Goal: Task Accomplishment & Management: Manage account settings

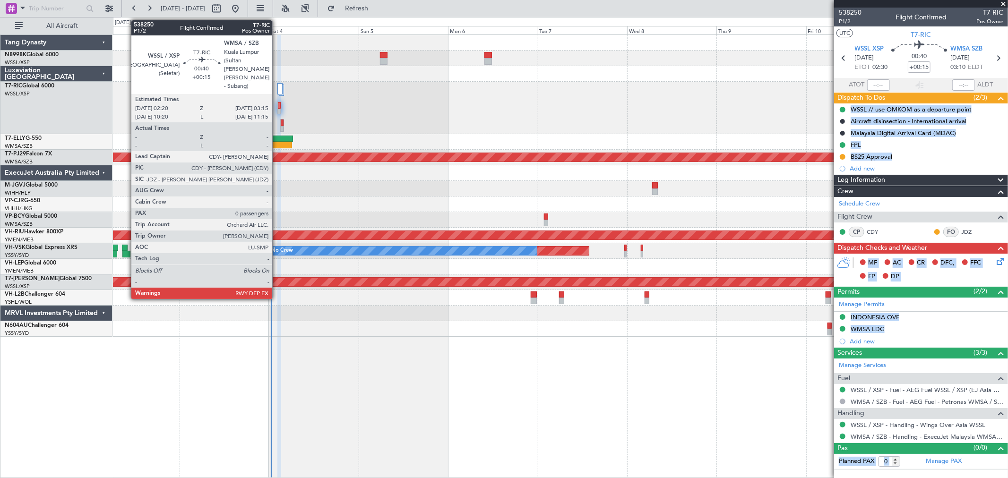
click at [277, 106] on div at bounding box center [279, 108] width 4 height 13
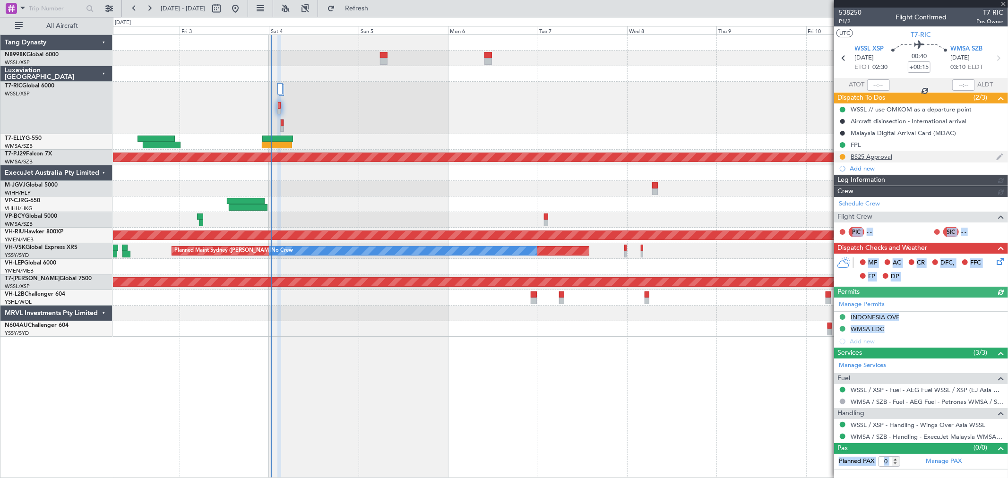
type input "[PERSON_NAME] (KYA)"
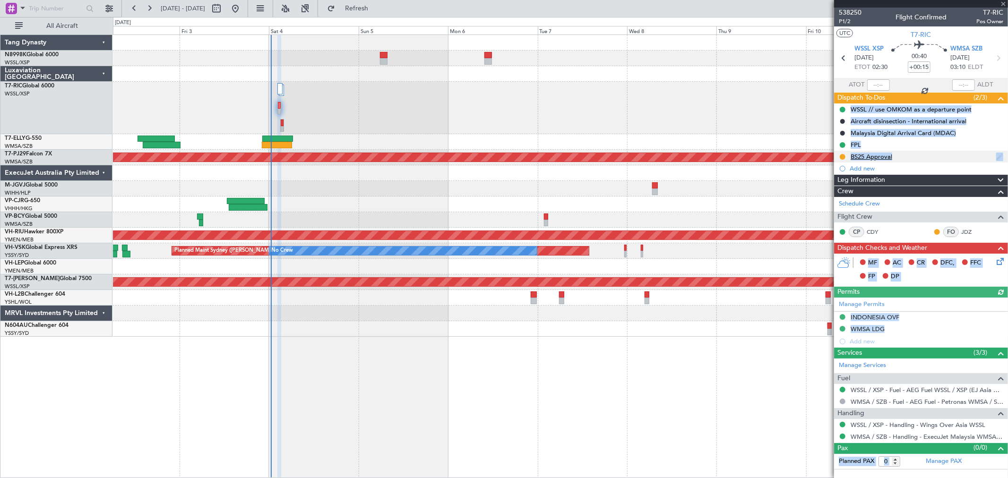
click at [869, 156] on div "BS25 Approval" at bounding box center [872, 157] width 42 height 8
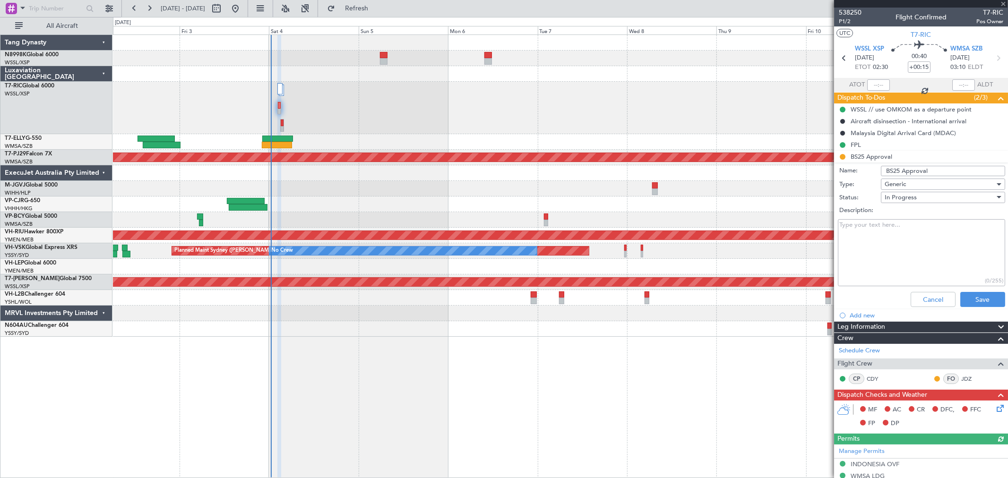
click at [892, 171] on input "BS25 Approval" at bounding box center [943, 171] width 124 height 10
type input "BL25 Approval"
click at [971, 300] on button "Save" at bounding box center [983, 299] width 45 height 15
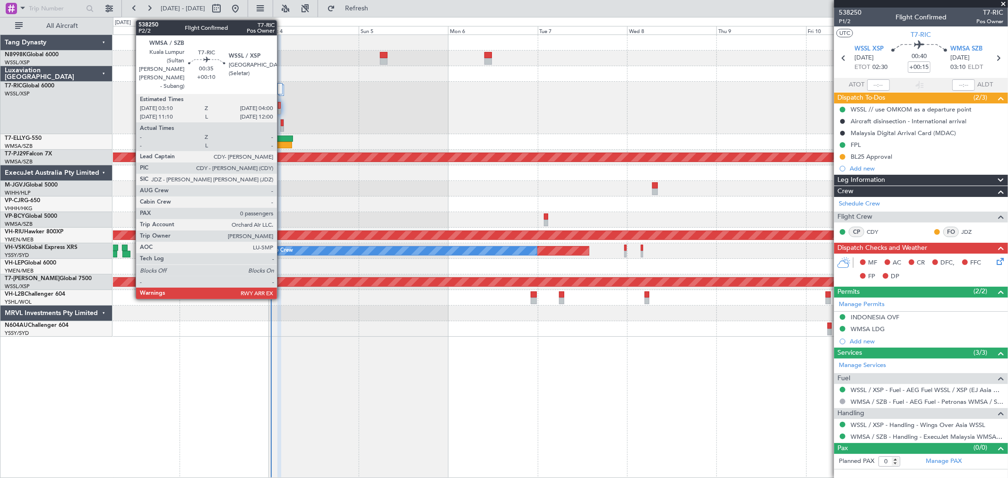
click at [282, 121] on div at bounding box center [282, 123] width 2 height 7
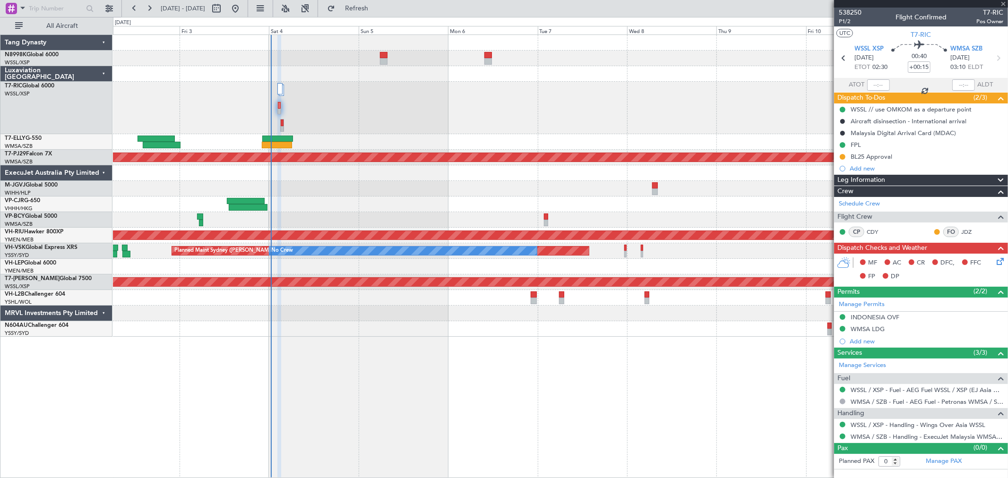
type input "+00:10"
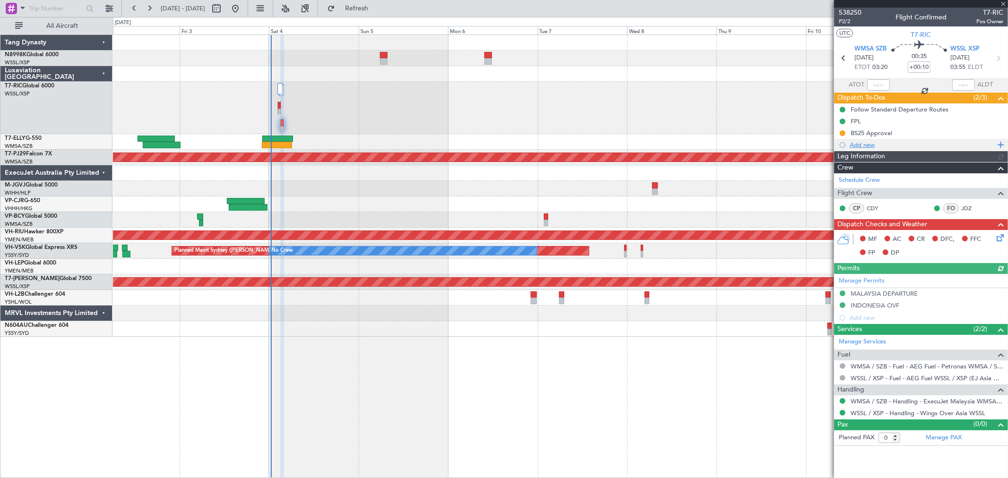
type input "[PERSON_NAME] (KYA)"
click at [866, 134] on div "BS25 Approval" at bounding box center [872, 133] width 42 height 8
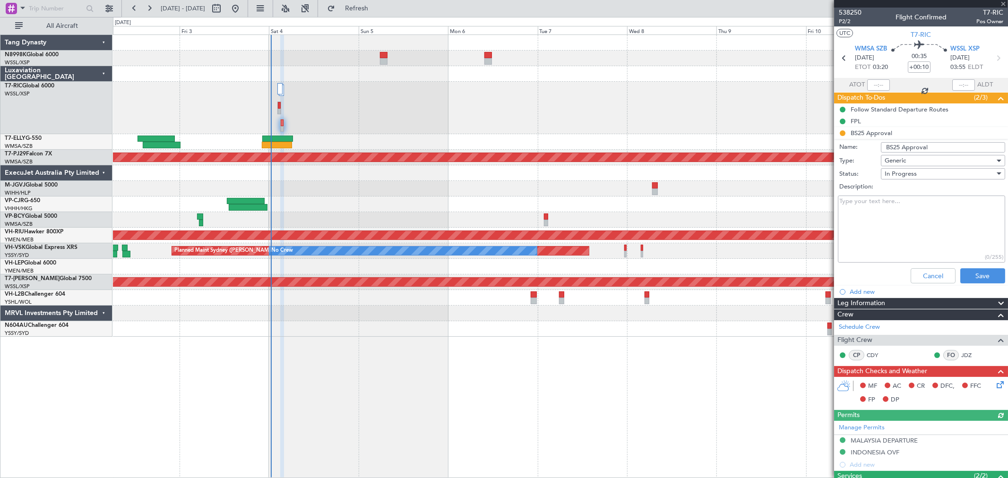
click at [890, 147] on input "BS25 Approval" at bounding box center [943, 147] width 124 height 10
type input "BL25 Approval"
click at [967, 276] on button "Save" at bounding box center [983, 275] width 45 height 15
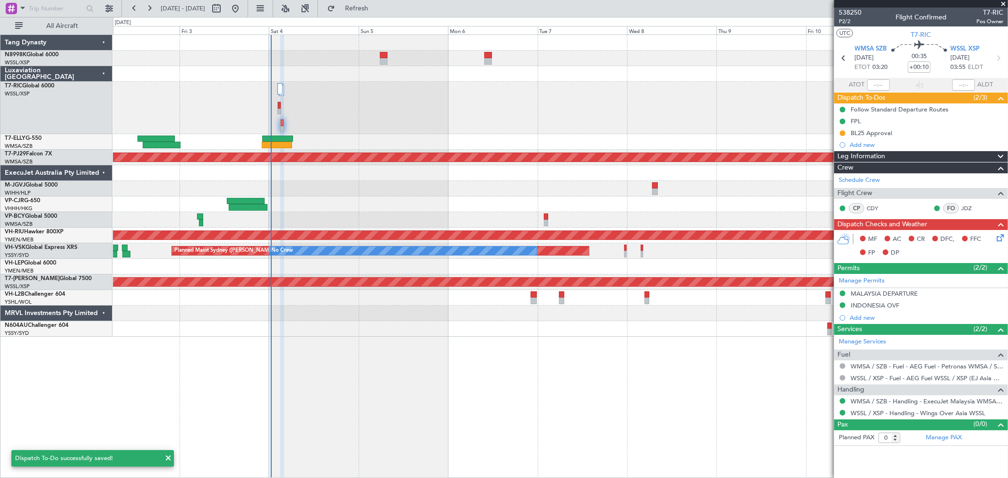
click at [1003, 236] on icon at bounding box center [999, 237] width 8 height 8
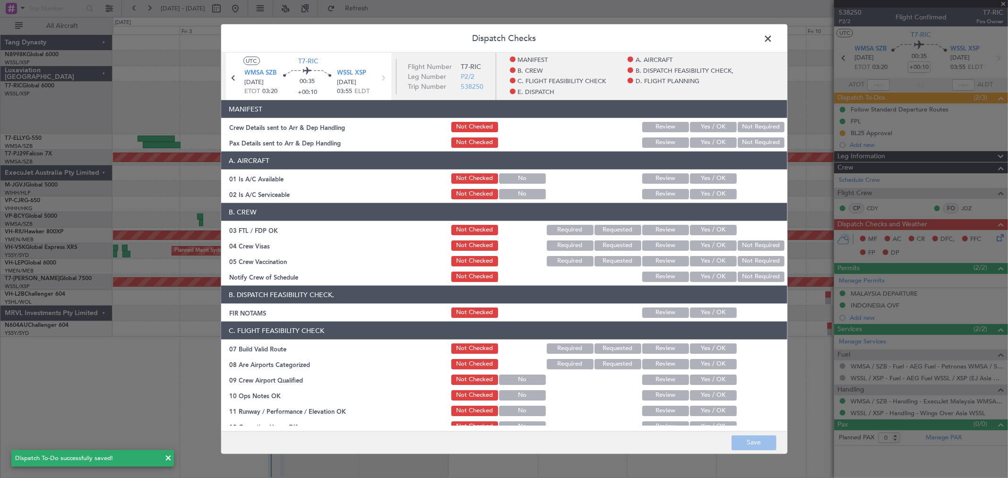
click at [719, 127] on button "Yes / OK" at bounding box center [713, 127] width 47 height 10
click at [745, 140] on button "Not Required" at bounding box center [761, 143] width 47 height 10
click at [717, 172] on section "A. AIRCRAFT 01 Is A/C Available Not Checked No Review Yes / OK 02 Is A/C Servic…" at bounding box center [504, 176] width 566 height 49
click at [716, 177] on button "Yes / OK" at bounding box center [713, 178] width 47 height 10
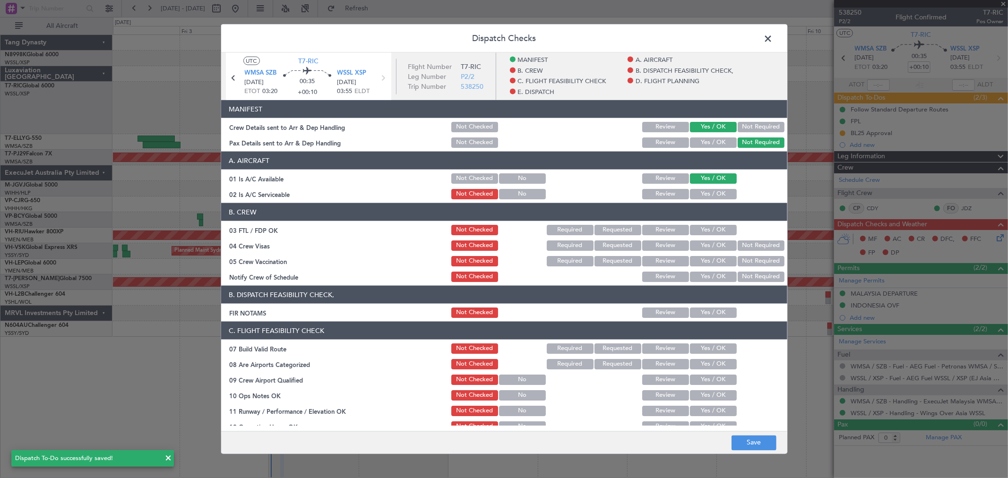
click at [716, 190] on button "Yes / OK" at bounding box center [713, 194] width 47 height 10
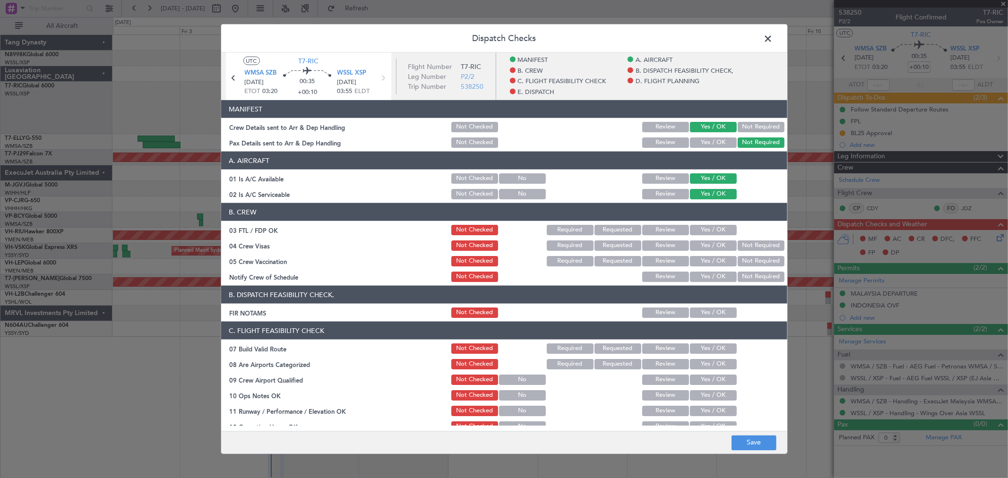
click at [715, 229] on button "Yes / OK" at bounding box center [713, 230] width 47 height 10
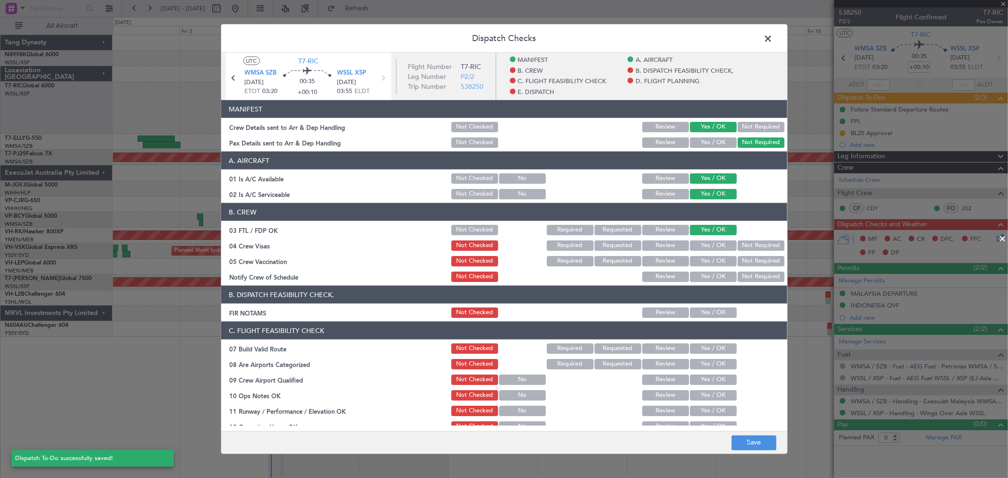
drag, startPoint x: 718, startPoint y: 246, endPoint x: 718, endPoint y: 251, distance: 5.2
click at [718, 247] on button "Yes / OK" at bounding box center [713, 246] width 47 height 10
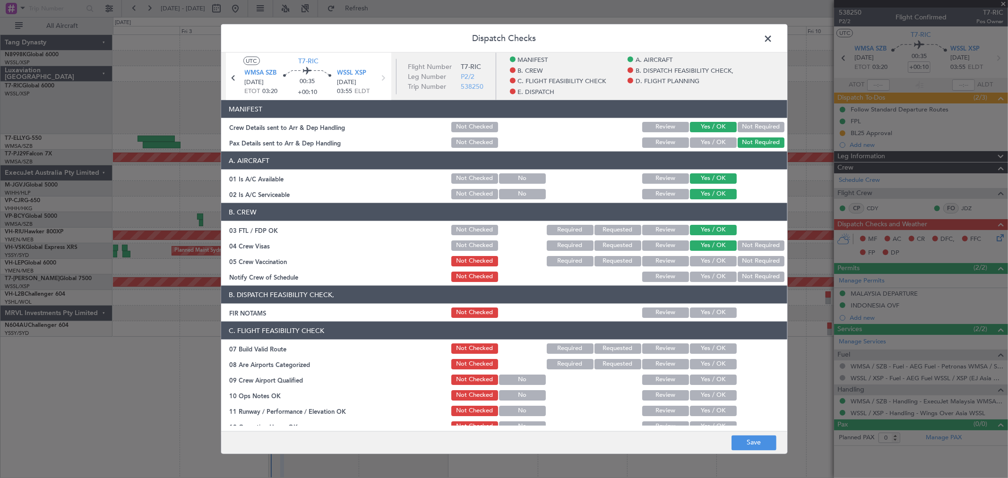
click at [718, 255] on div "Yes / OK" at bounding box center [713, 261] width 48 height 13
click at [718, 263] on button "Yes / OK" at bounding box center [713, 261] width 47 height 10
click at [718, 270] on div "Yes / OK" at bounding box center [713, 276] width 48 height 13
click at [718, 277] on button "Yes / OK" at bounding box center [713, 277] width 47 height 10
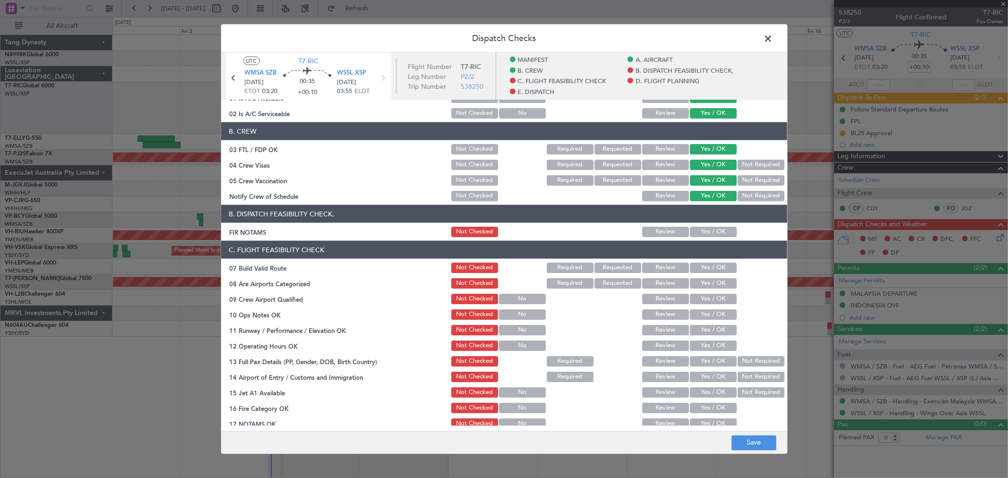
scroll to position [105, 0]
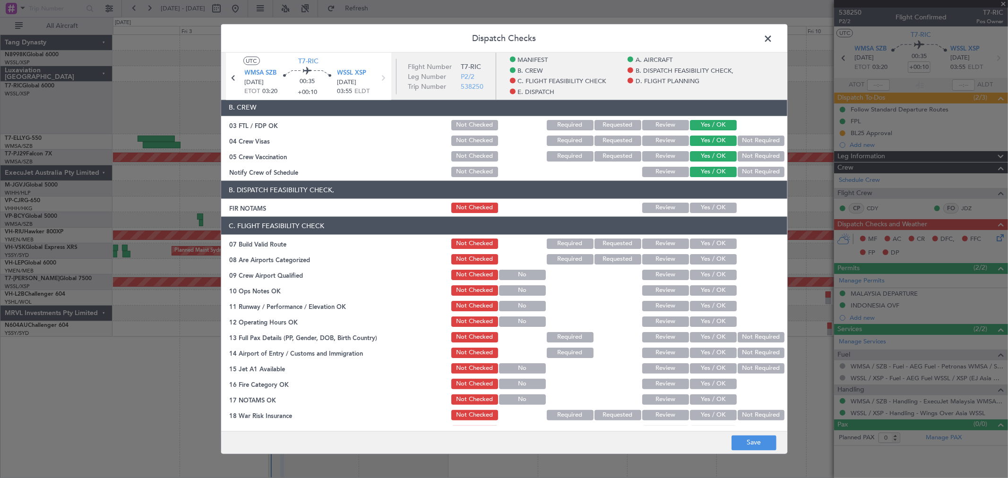
click at [717, 204] on button "Yes / OK" at bounding box center [713, 208] width 47 height 10
click at [716, 239] on button "Yes / OK" at bounding box center [713, 244] width 47 height 10
drag, startPoint x: 716, startPoint y: 251, endPoint x: 717, endPoint y: 258, distance: 7.2
click at [716, 251] on section "C. FLIGHT FEASIBILITY CHECK 07 Build Valid Route Not Checked Required Requested…" at bounding box center [504, 343] width 566 height 252
click at [717, 258] on button "Yes / OK" at bounding box center [713, 259] width 47 height 10
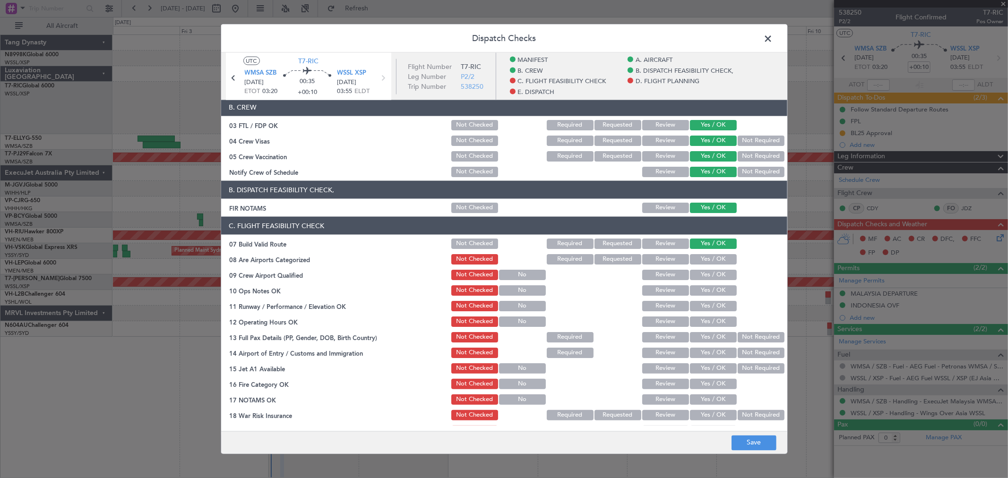
drag, startPoint x: 718, startPoint y: 263, endPoint x: 717, endPoint y: 268, distance: 5.3
click at [718, 267] on section "C. FLIGHT FEASIBILITY CHECK 07 Build Valid Route Not Checked Required Requested…" at bounding box center [504, 343] width 566 height 252
click at [715, 276] on button "Yes / OK" at bounding box center [713, 275] width 47 height 10
drag, startPoint x: 716, startPoint y: 279, endPoint x: 717, endPoint y: 295, distance: 15.6
click at [716, 281] on div "Yes / OK" at bounding box center [713, 274] width 48 height 13
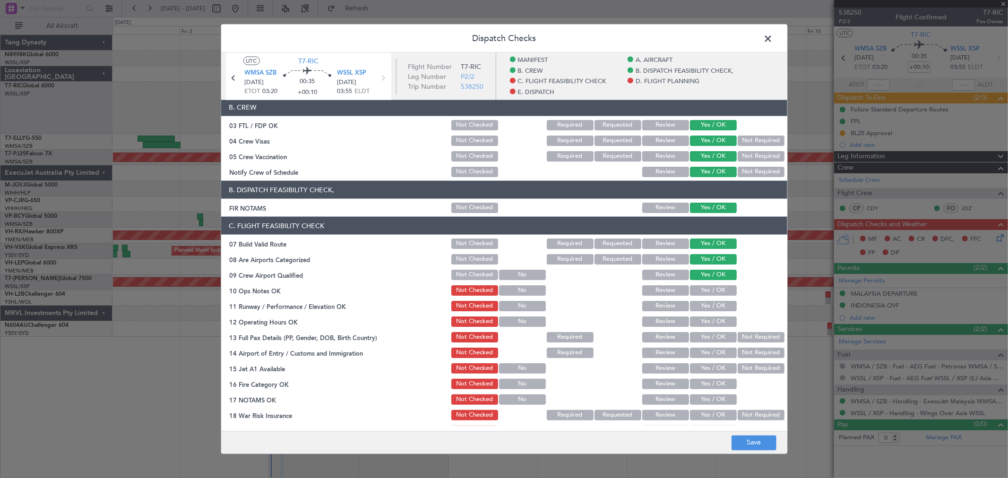
drag, startPoint x: 717, startPoint y: 295, endPoint x: 714, endPoint y: 303, distance: 7.9
click at [716, 297] on section "C. FLIGHT FEASIBILITY CHECK 07 Build Valid Route Not Checked Required Requested…" at bounding box center [504, 343] width 566 height 252
click at [714, 303] on button "Yes / OK" at bounding box center [713, 306] width 47 height 10
drag, startPoint x: 714, startPoint y: 310, endPoint x: 712, endPoint y: 317, distance: 7.9
click at [714, 311] on div "Yes / OK" at bounding box center [713, 306] width 48 height 13
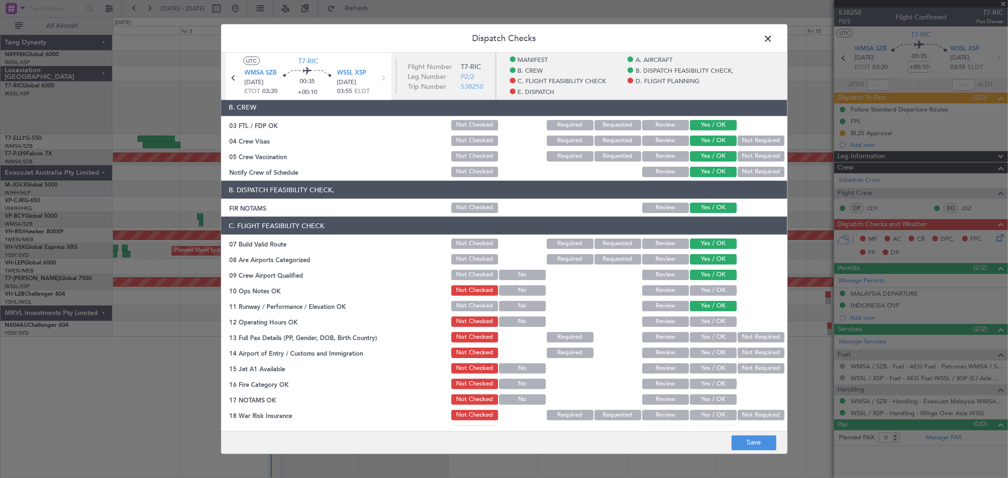
drag, startPoint x: 712, startPoint y: 318, endPoint x: 713, endPoint y: 331, distance: 12.8
click at [712, 319] on button "Yes / OK" at bounding box center [713, 322] width 47 height 10
click at [713, 331] on div "Yes / OK" at bounding box center [713, 337] width 48 height 13
click at [713, 332] on button "Yes / OK" at bounding box center [713, 337] width 47 height 10
click at [713, 338] on button "Yes / OK" at bounding box center [713, 337] width 47 height 10
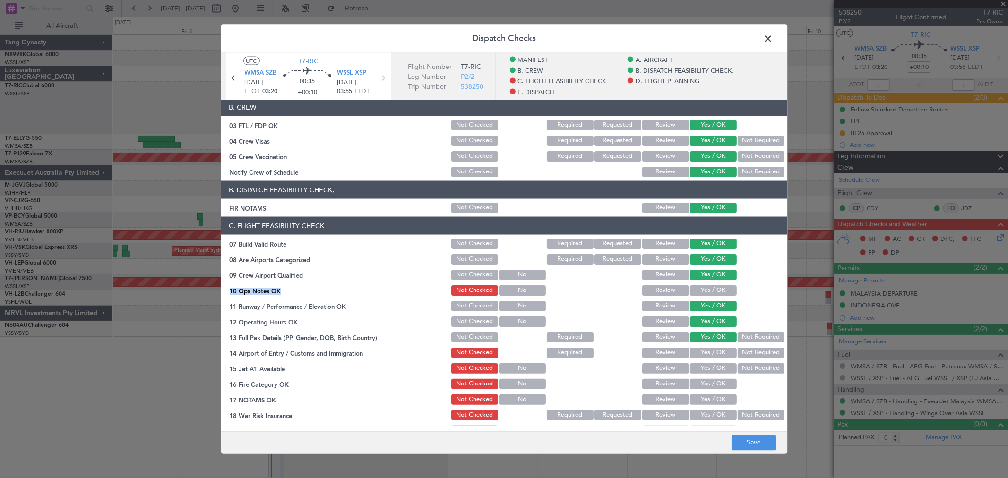
click at [717, 282] on section "C. FLIGHT FEASIBILITY CHECK 07 Build Valid Route Not Checked Required Requested…" at bounding box center [504, 343] width 566 height 252
click at [716, 290] on button "Yes / OK" at bounding box center [713, 291] width 47 height 10
click at [710, 359] on section "C. FLIGHT FEASIBILITY CHECK 07 Build Valid Route Not Checked Required Requested…" at bounding box center [504, 343] width 566 height 252
click at [710, 378] on section "C. FLIGHT FEASIBILITY CHECK 07 Build Valid Route Not Checked Required Requested…" at bounding box center [504, 343] width 566 height 252
click at [710, 388] on button "Yes / OK" at bounding box center [713, 384] width 47 height 10
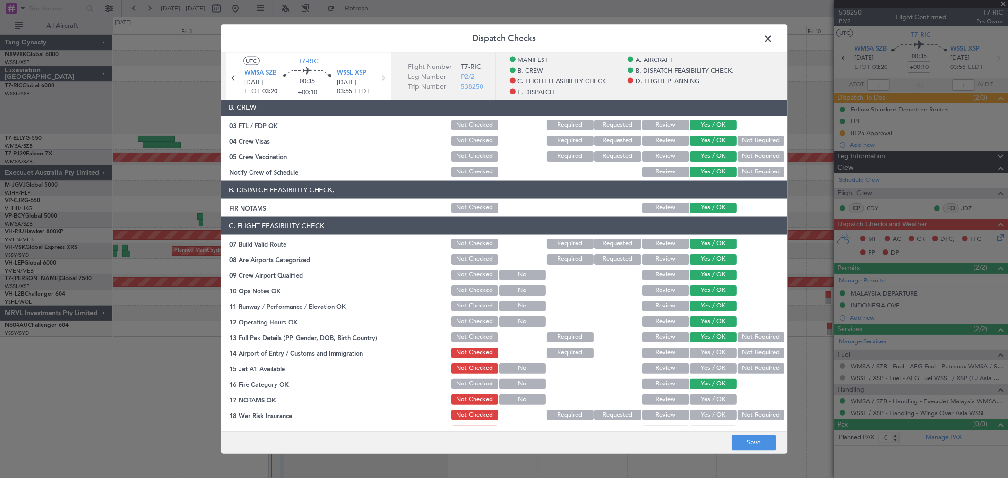
click at [710, 390] on div "Yes / OK" at bounding box center [713, 384] width 48 height 13
click at [716, 400] on button "Yes / OK" at bounding box center [713, 400] width 47 height 10
click at [718, 369] on button "Yes / OK" at bounding box center [713, 369] width 47 height 10
click at [716, 352] on button "Yes / OK" at bounding box center [713, 353] width 47 height 10
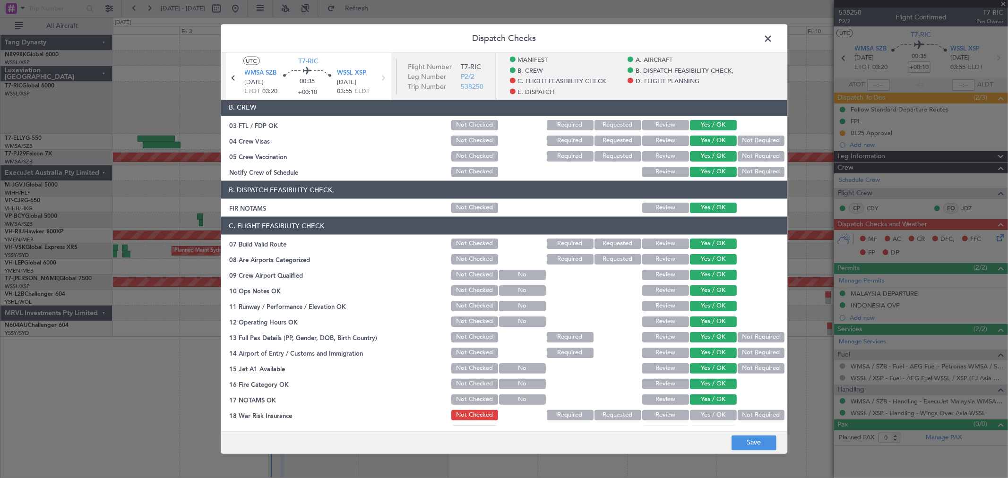
click at [739, 410] on button "Not Required" at bounding box center [761, 415] width 47 height 10
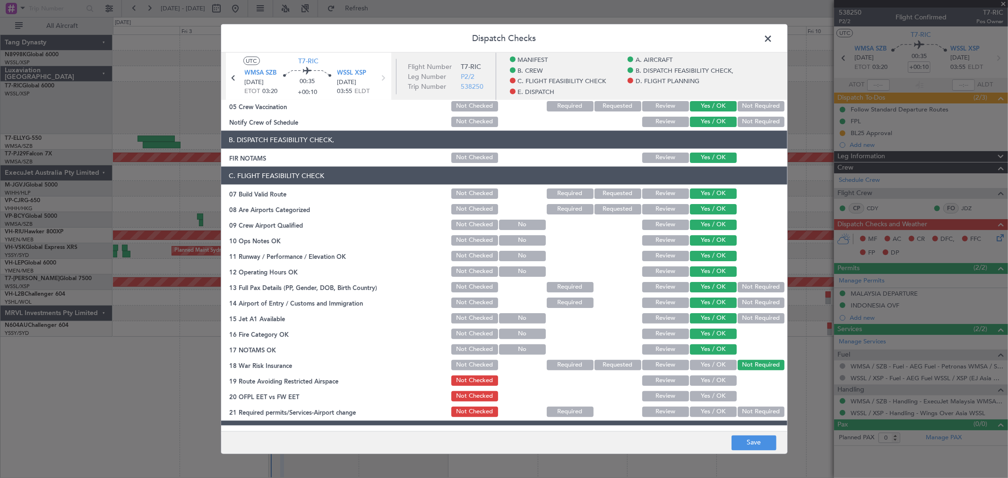
scroll to position [210, 0]
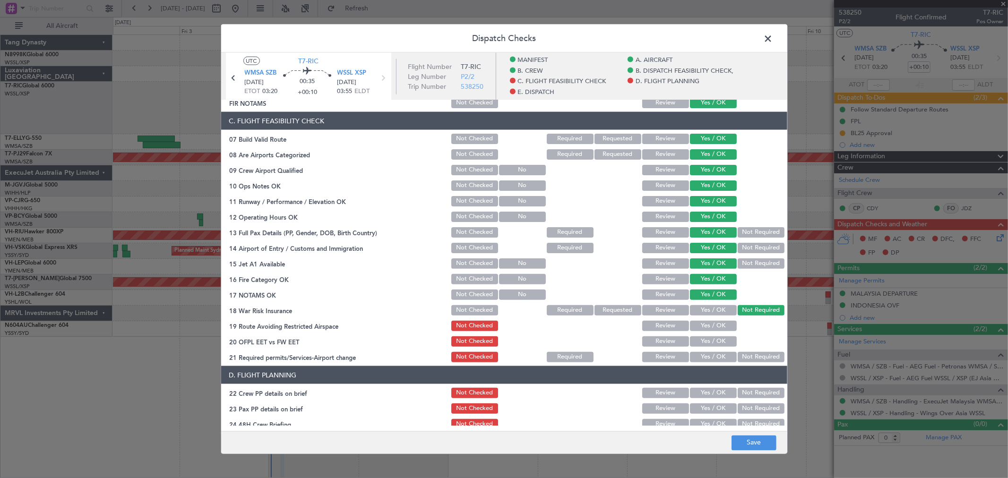
click at [717, 329] on button "Yes / OK" at bounding box center [713, 326] width 47 height 10
drag, startPoint x: 718, startPoint y: 344, endPoint x: 717, endPoint y: 355, distance: 11.0
click at [718, 346] on button "Yes / OK" at bounding box center [713, 342] width 47 height 10
click at [717, 355] on button "Yes / OK" at bounding box center [713, 357] width 47 height 10
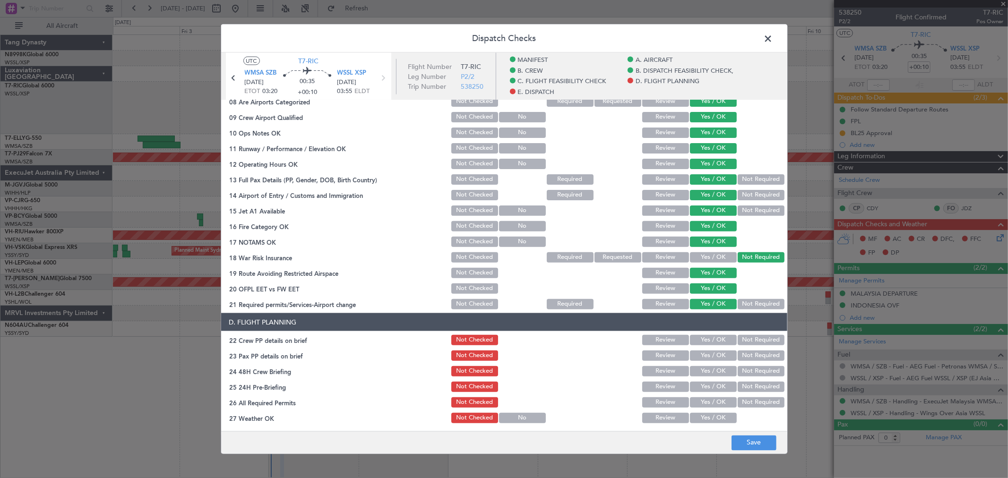
scroll to position [315, 0]
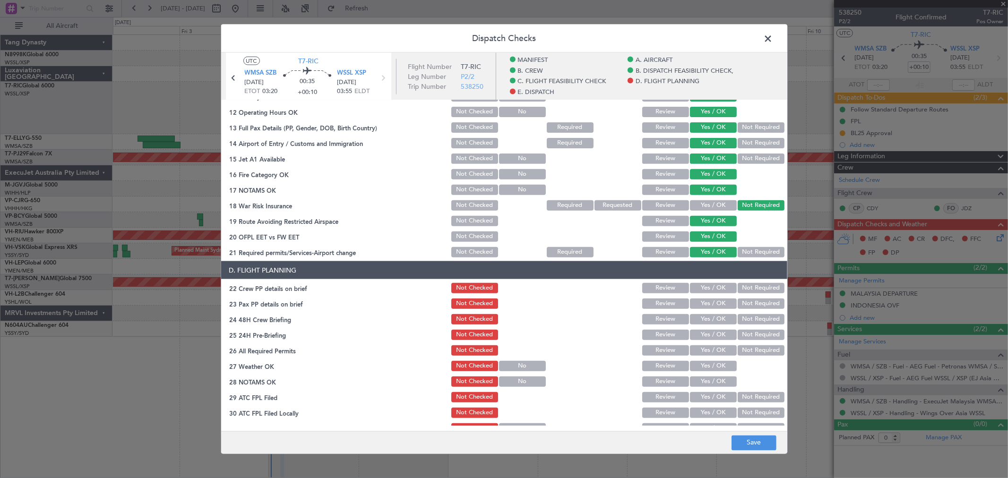
click at [708, 288] on button "Yes / OK" at bounding box center [713, 288] width 47 height 10
click at [710, 310] on section "D. FLIGHT PLANNING 22 Crew PP details on brief Not Checked Review Yes / OK Not …" at bounding box center [504, 356] width 566 height 190
click at [752, 314] on button "Not Required" at bounding box center [761, 319] width 47 height 10
click at [750, 305] on button "Not Required" at bounding box center [761, 304] width 47 height 10
click at [717, 336] on button "Yes / OK" at bounding box center [713, 335] width 47 height 10
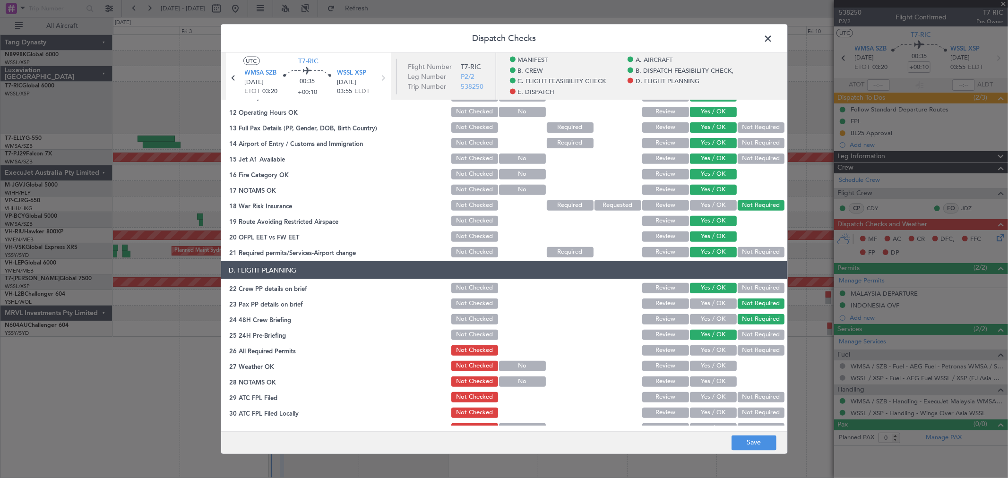
click at [722, 346] on button "Yes / OK" at bounding box center [713, 351] width 47 height 10
click at [718, 361] on button "Yes / OK" at bounding box center [713, 366] width 47 height 10
click at [716, 377] on button "Yes / OK" at bounding box center [713, 382] width 47 height 10
click at [712, 393] on button "Yes / OK" at bounding box center [713, 397] width 47 height 10
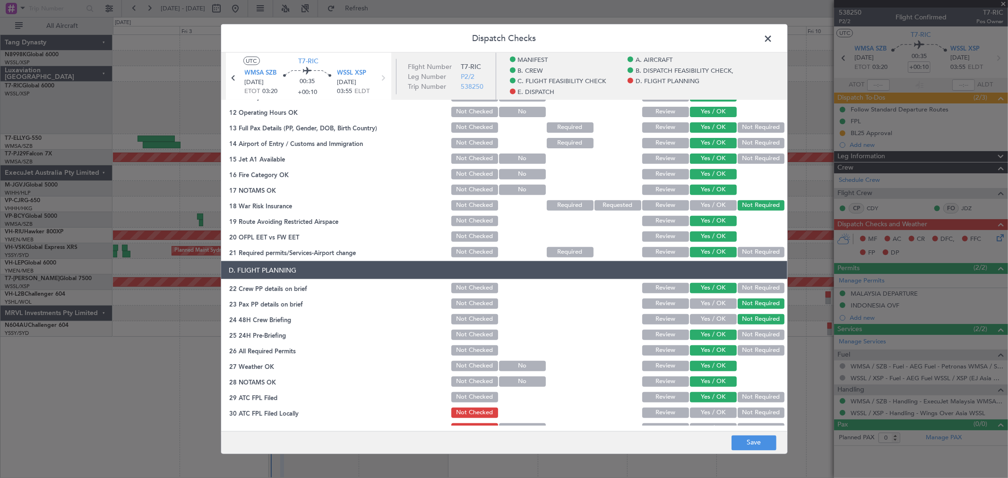
click at [712, 405] on section "D. FLIGHT PLANNING 22 Crew PP details on brief Not Checked Review Yes / OK Not …" at bounding box center [504, 356] width 566 height 190
click at [714, 408] on button "Yes / OK" at bounding box center [713, 413] width 47 height 10
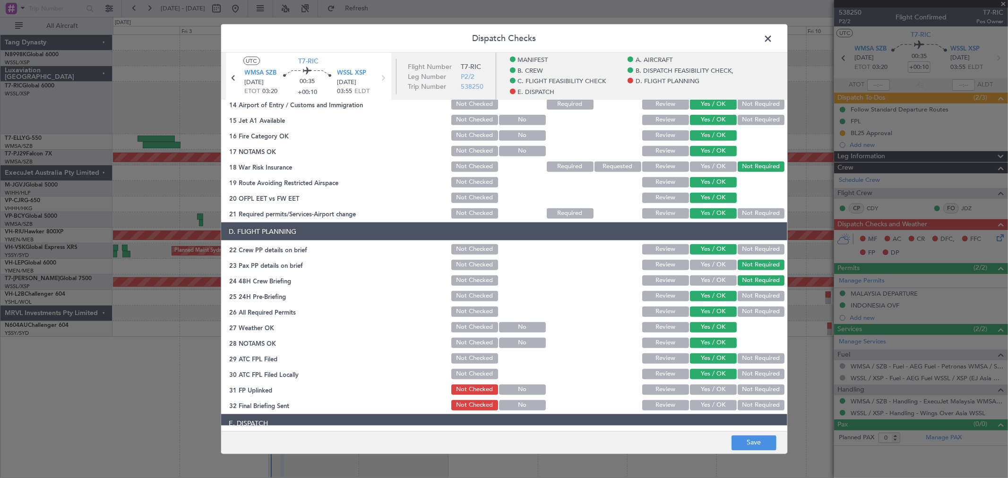
scroll to position [473, 0]
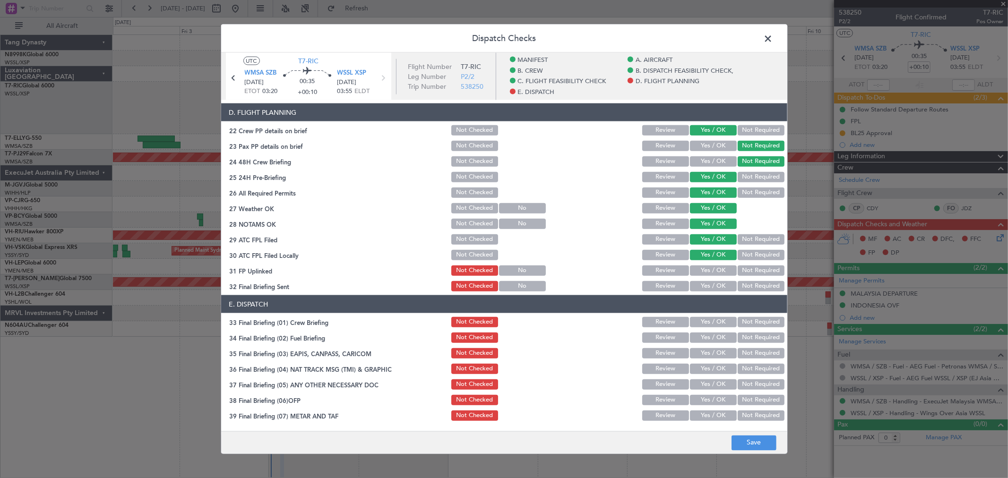
click at [719, 273] on button "Yes / OK" at bounding box center [713, 271] width 47 height 10
click at [721, 289] on button "Yes / OK" at bounding box center [713, 286] width 47 height 10
click at [713, 325] on button "Yes / OK" at bounding box center [713, 322] width 47 height 10
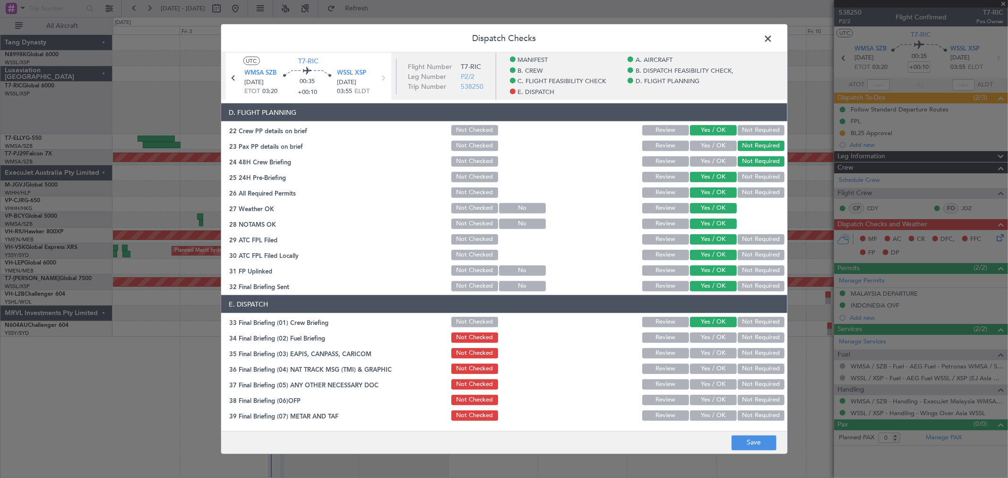
click at [715, 338] on button "Yes / OK" at bounding box center [713, 338] width 47 height 10
click at [712, 357] on button "Yes / OK" at bounding box center [713, 353] width 47 height 10
click at [744, 353] on button "Not Required" at bounding box center [761, 353] width 47 height 10
click at [722, 360] on section "E. DISPATCH 33 Final Briefing (01) Crew Briefing Not Checked Review Yes / OK No…" at bounding box center [504, 397] width 566 height 205
click at [752, 358] on div "Not Required" at bounding box center [760, 353] width 48 height 13
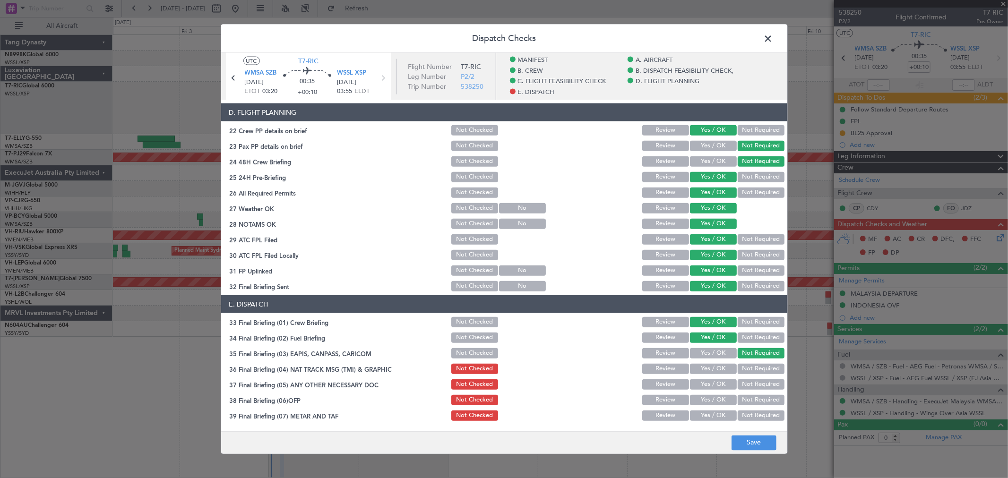
click at [747, 364] on button "Not Required" at bounding box center [761, 369] width 47 height 10
click at [720, 375] on div "Yes / OK" at bounding box center [713, 369] width 48 height 13
click at [718, 391] on section "E. DISPATCH 33 Final Briefing (01) Crew Briefing Not Checked Review Yes / OK No…" at bounding box center [504, 397] width 566 height 205
click at [707, 383] on button "Yes / OK" at bounding box center [713, 385] width 47 height 10
click at [707, 398] on button "Yes / OK" at bounding box center [713, 400] width 47 height 10
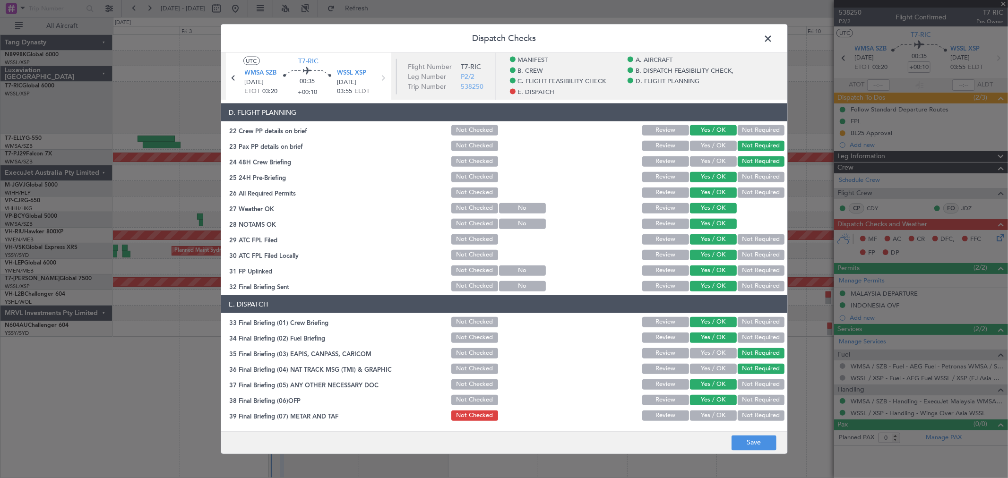
click at [710, 409] on div "Yes / OK" at bounding box center [713, 415] width 48 height 13
click at [713, 419] on button "Yes / OK" at bounding box center [713, 416] width 47 height 10
drag, startPoint x: 755, startPoint y: 440, endPoint x: 758, endPoint y: 436, distance: 5.4
click at [755, 439] on button "Save" at bounding box center [754, 442] width 45 height 15
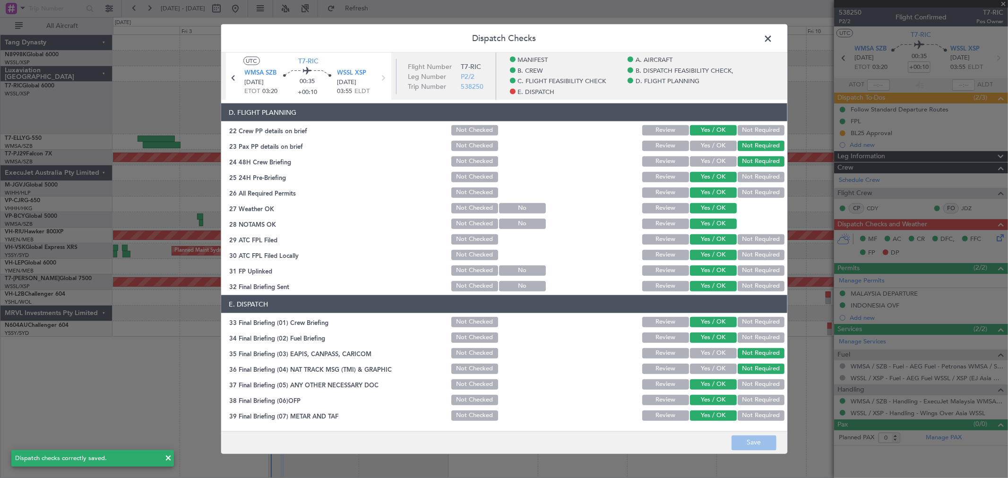
click at [773, 37] on span at bounding box center [773, 41] width 0 height 19
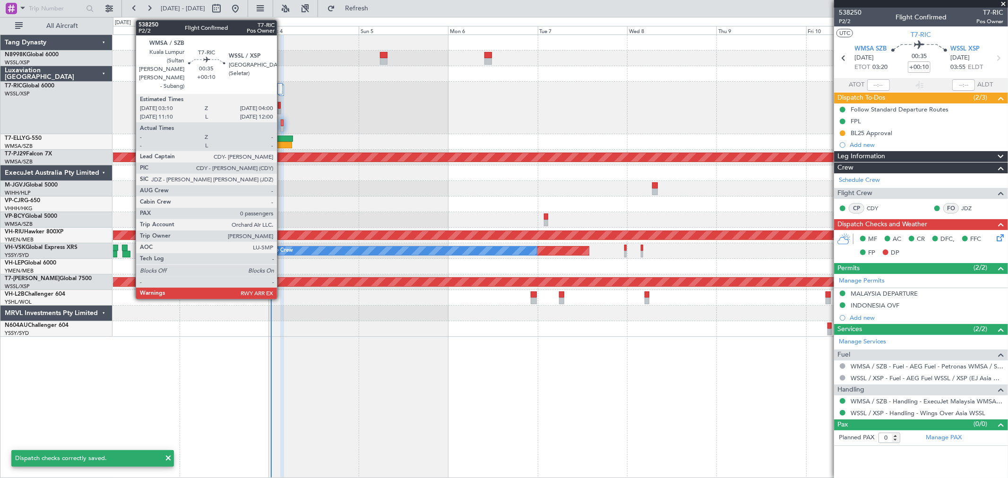
click at [282, 125] on div at bounding box center [282, 123] width 2 height 7
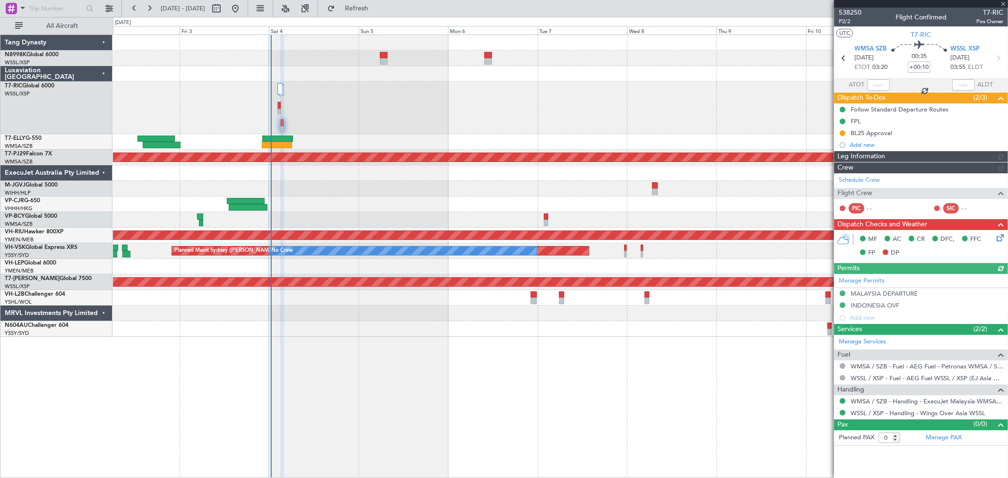
type input "[PERSON_NAME] (KYA)"
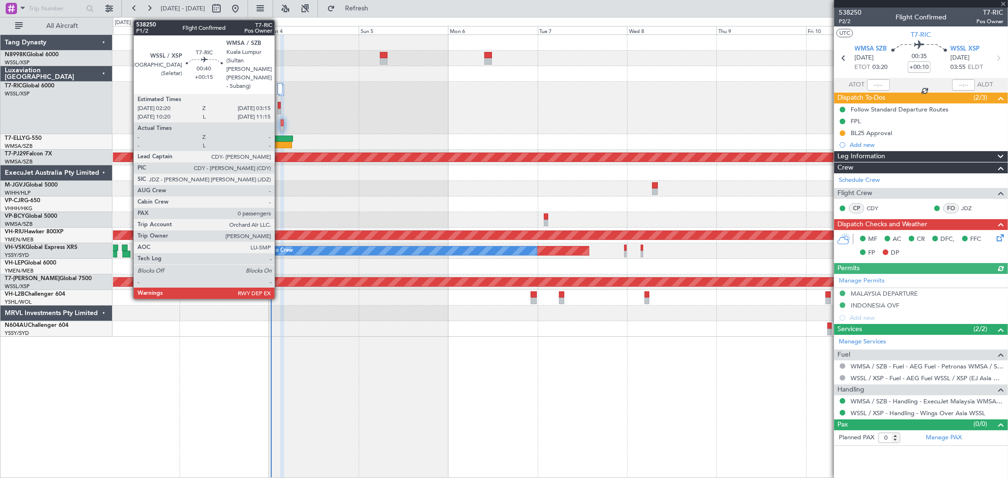
click at [279, 110] on div at bounding box center [279, 112] width 3 height 7
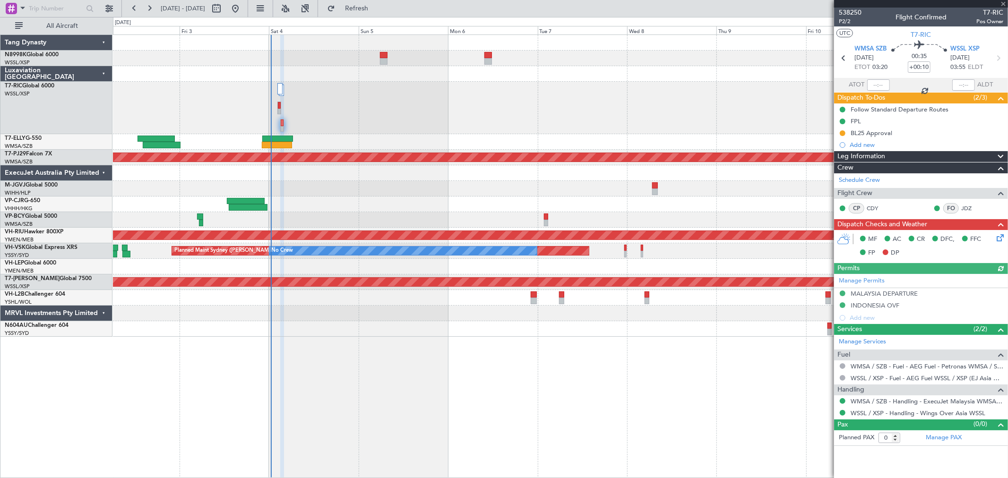
type input "+00:15"
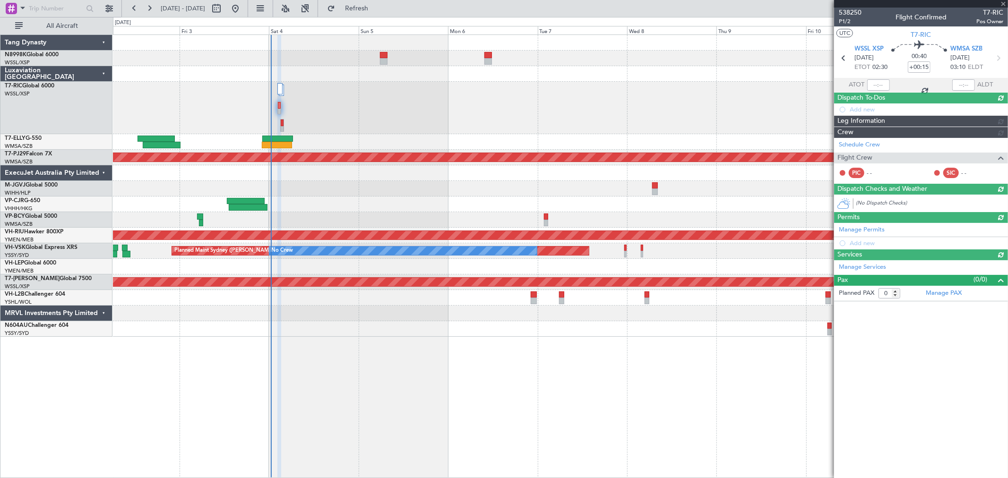
type input "[PERSON_NAME] (KYA)"
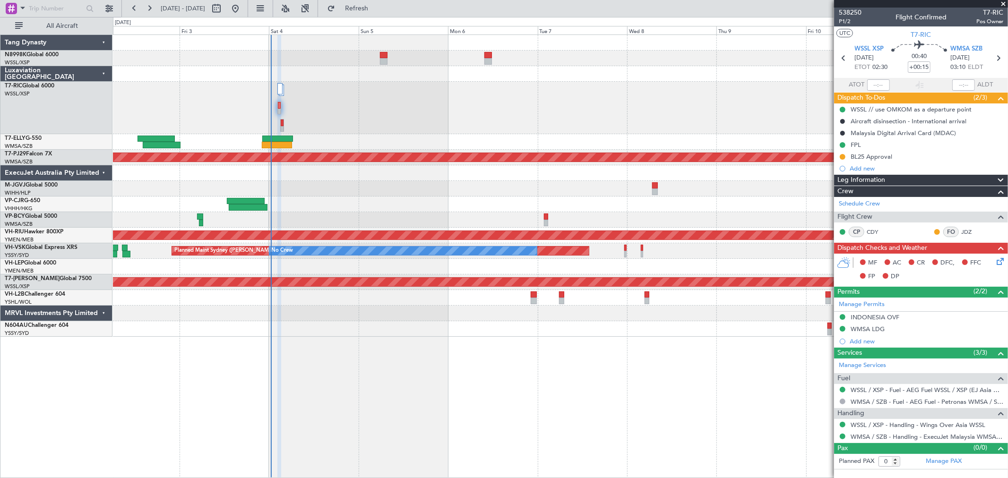
click at [996, 261] on icon at bounding box center [999, 260] width 8 height 8
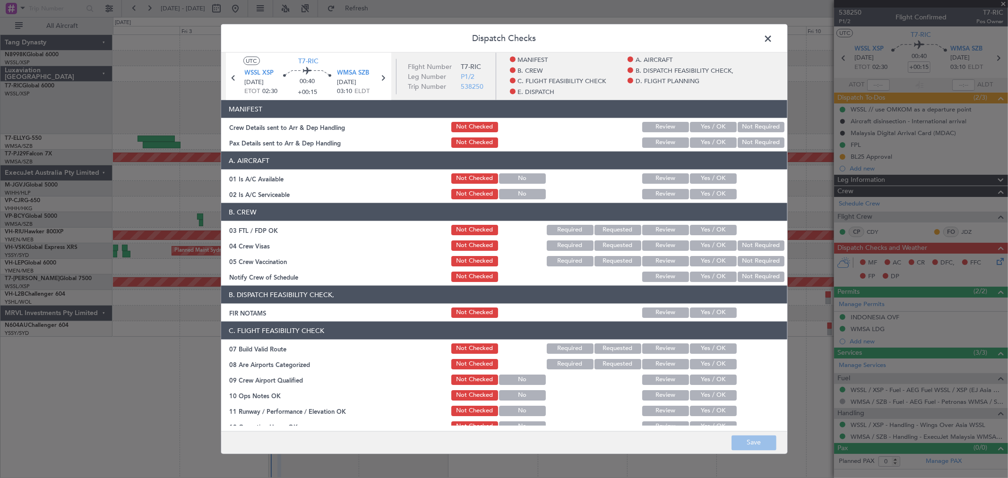
click at [716, 128] on button "Yes / OK" at bounding box center [713, 127] width 47 height 10
click at [759, 150] on article "MANIFEST Crew Details sent to Arr & Dep Handling Not Checked Review Yes / OK No…" at bounding box center [504, 263] width 566 height 326
click at [754, 143] on button "Not Required" at bounding box center [761, 143] width 47 height 10
drag, startPoint x: 729, startPoint y: 167, endPoint x: 718, endPoint y: 175, distance: 13.1
click at [724, 171] on section "A. AIRCRAFT 01 Is A/C Available Not Checked No Review Yes / OK 02 Is A/C Servic…" at bounding box center [504, 176] width 566 height 49
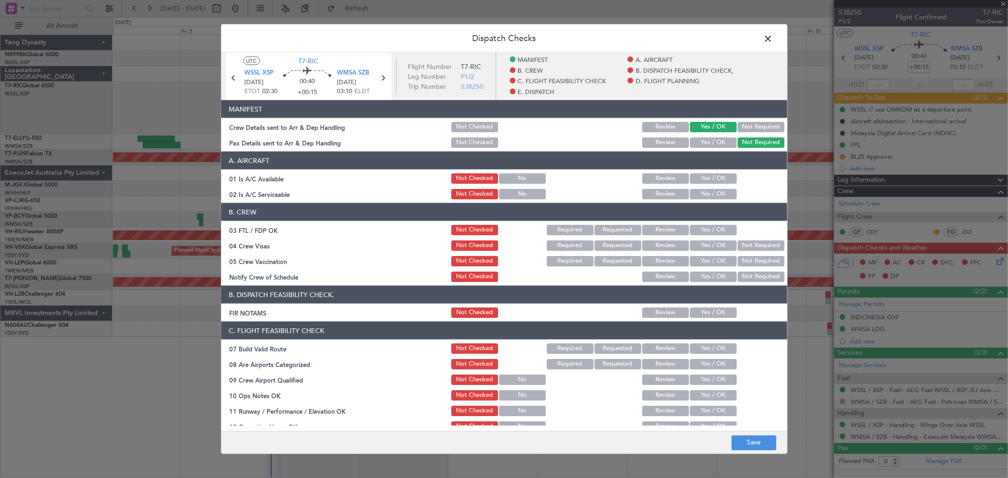
drag, startPoint x: 718, startPoint y: 175, endPoint x: 718, endPoint y: 192, distance: 16.5
click at [718, 176] on button "Yes / OK" at bounding box center [713, 178] width 47 height 10
drag, startPoint x: 718, startPoint y: 192, endPoint x: 720, endPoint y: 222, distance: 30.3
click at [718, 192] on button "Yes / OK" at bounding box center [713, 194] width 47 height 10
click at [715, 237] on section "B. CREW 03 FTL / FDP OK Not Checked Required Requested Review Yes / OK 04 Crew …" at bounding box center [504, 243] width 566 height 80
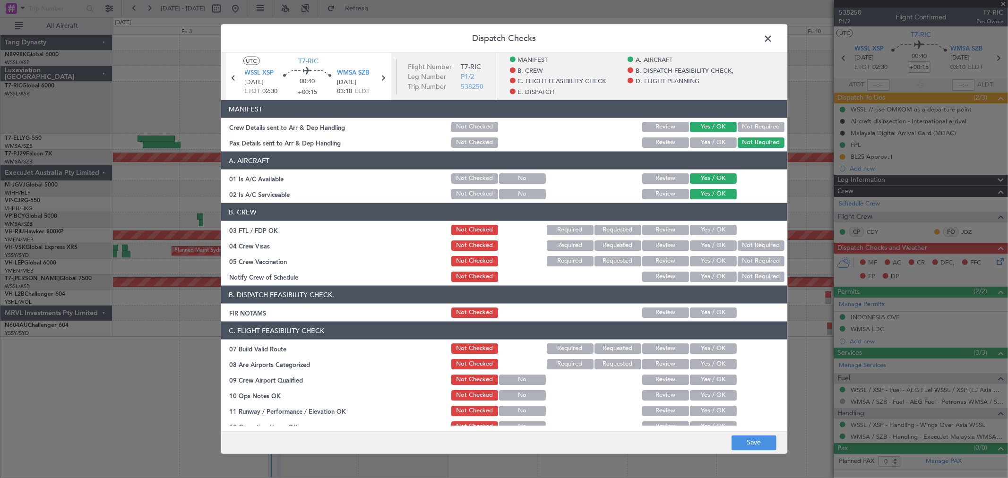
click at [715, 230] on button "Yes / OK" at bounding box center [713, 230] width 47 height 10
click at [715, 243] on button "Yes / OK" at bounding box center [713, 246] width 47 height 10
drag, startPoint x: 714, startPoint y: 252, endPoint x: 712, endPoint y: 263, distance: 10.6
click at [714, 254] on section "B. CREW 03 FTL / FDP OK Not Checked Required Requested Review Yes / OK 04 Crew …" at bounding box center [504, 243] width 566 height 80
click at [712, 263] on button "Yes / OK" at bounding box center [713, 261] width 47 height 10
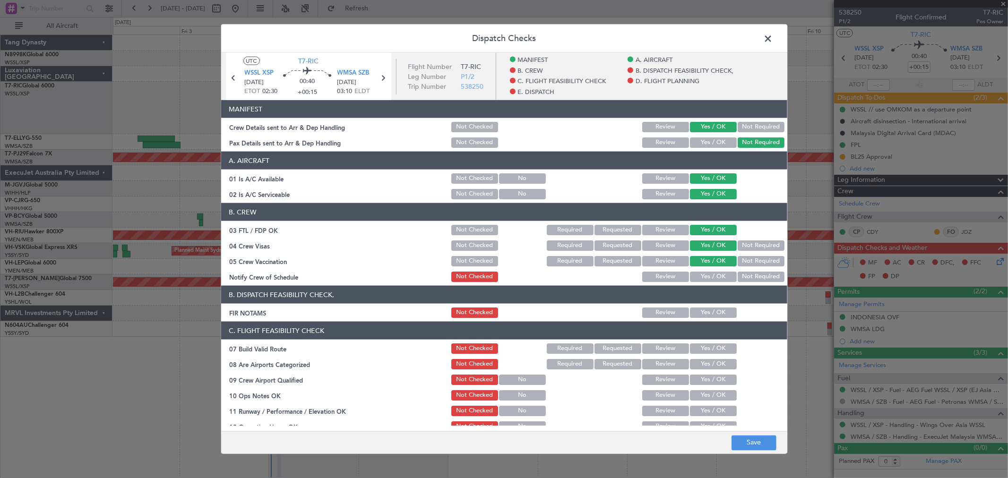
click at [714, 270] on section "B. CREW 03 FTL / FDP OK Not Checked Required Requested Review Yes / OK 04 Crew …" at bounding box center [504, 243] width 566 height 80
click at [714, 275] on button "Yes / OK" at bounding box center [713, 277] width 47 height 10
click at [720, 316] on button "Yes / OK" at bounding box center [713, 313] width 47 height 10
drag, startPoint x: 712, startPoint y: 342, endPoint x: 711, endPoint y: 348, distance: 6.3
click at [712, 342] on div "Yes / OK" at bounding box center [713, 348] width 48 height 13
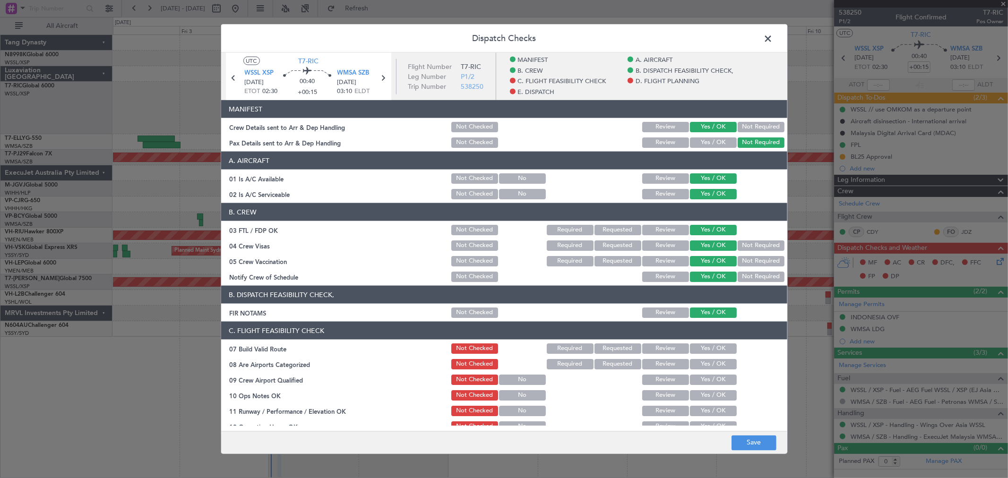
click at [708, 358] on div "Yes / OK" at bounding box center [713, 364] width 48 height 13
click at [713, 348] on button "Yes / OK" at bounding box center [713, 349] width 47 height 10
click at [710, 363] on button "Yes / OK" at bounding box center [713, 364] width 47 height 10
click at [710, 374] on section "C. FLIGHT FEASIBILITY CHECK 07 Build Valid Route Not Checked Required Requested…" at bounding box center [504, 448] width 566 height 252
click at [710, 386] on div "Yes / OK" at bounding box center [713, 379] width 48 height 13
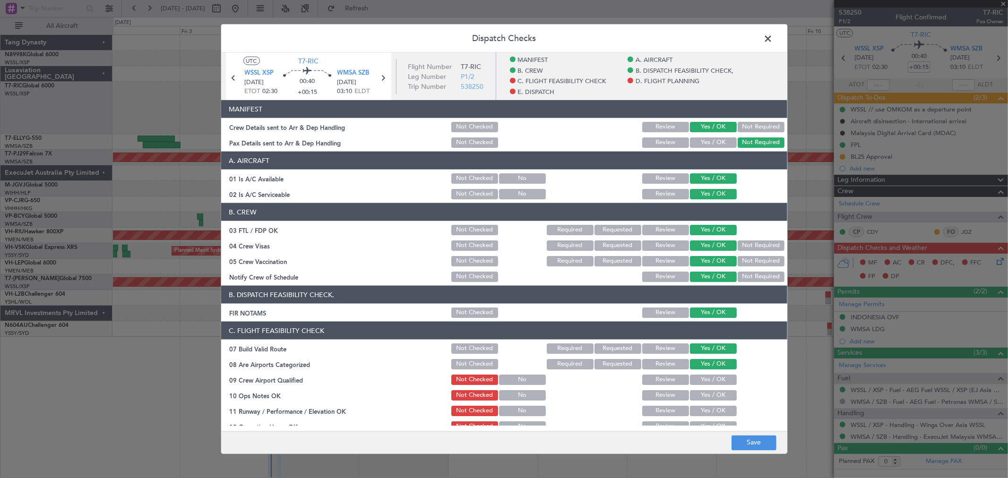
drag, startPoint x: 710, startPoint y: 393, endPoint x: 709, endPoint y: 402, distance: 9.0
click at [710, 395] on button "Yes / OK" at bounding box center [713, 395] width 47 height 10
click at [709, 404] on section "C. FLIGHT FEASIBILITY CHECK 07 Build Valid Route Not Checked Required Requested…" at bounding box center [504, 448] width 566 height 252
click at [710, 415] on button "Yes / OK" at bounding box center [713, 411] width 47 height 10
click at [710, 412] on button "Yes / OK" at bounding box center [713, 411] width 47 height 10
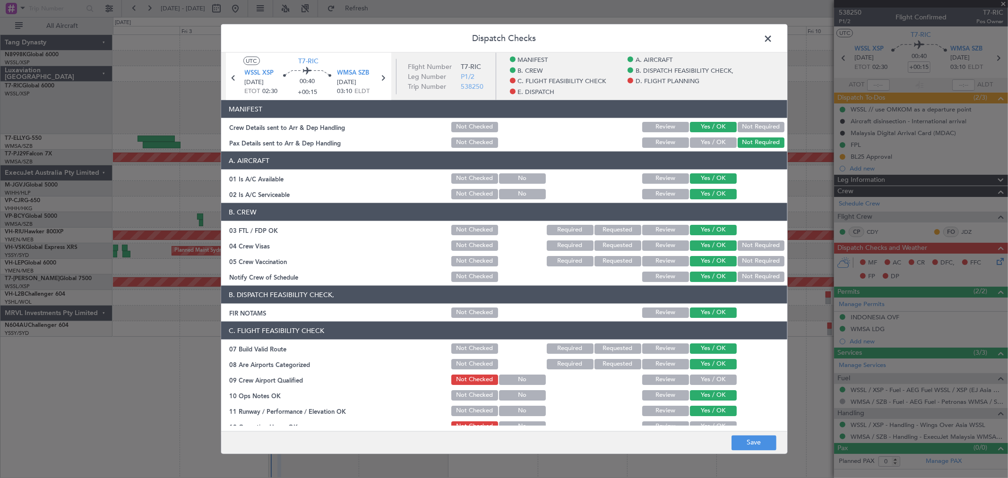
click at [714, 379] on button "Yes / OK" at bounding box center [713, 380] width 47 height 10
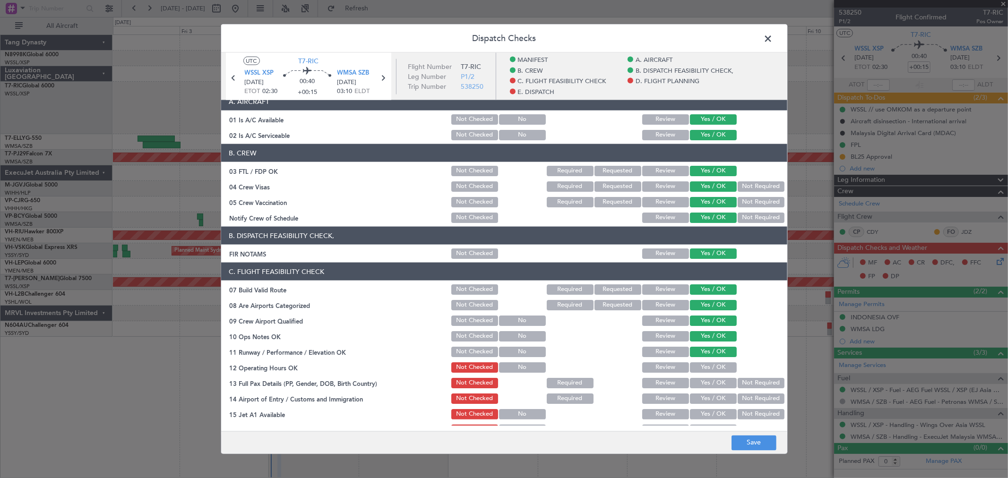
scroll to position [157, 0]
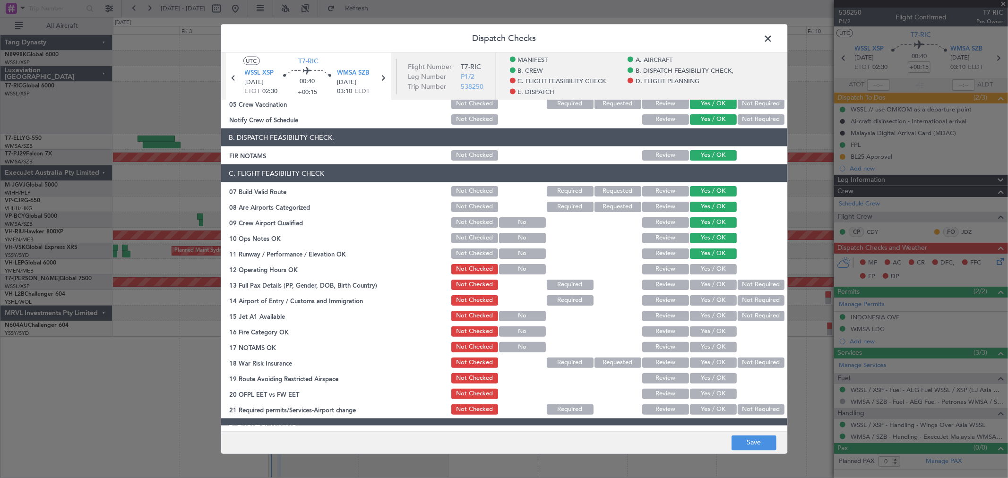
click at [711, 263] on div "Yes / OK" at bounding box center [713, 269] width 48 height 13
click at [710, 272] on button "Yes / OK" at bounding box center [713, 269] width 47 height 10
click at [710, 287] on button "Yes / OK" at bounding box center [713, 285] width 47 height 10
drag, startPoint x: 710, startPoint y: 291, endPoint x: 710, endPoint y: 303, distance: 11.8
click at [710, 294] on section "C. FLIGHT FEASIBILITY CHECK 07 Build Valid Route Not Checked Required Requested…" at bounding box center [504, 290] width 566 height 252
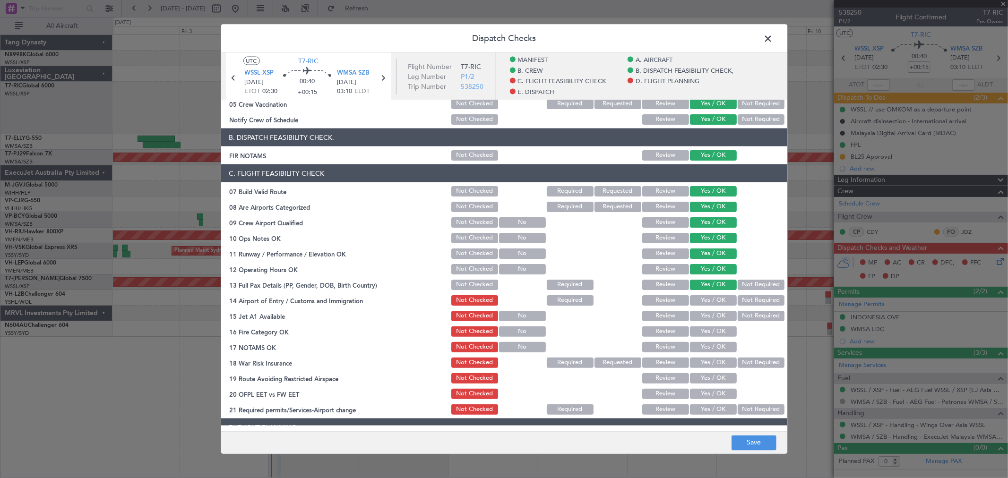
click at [710, 305] on button "Yes / OK" at bounding box center [713, 300] width 47 height 10
drag, startPoint x: 710, startPoint y: 309, endPoint x: 710, endPoint y: 317, distance: 8.0
click at [710, 313] on div "Yes / OK" at bounding box center [713, 316] width 48 height 13
drag, startPoint x: 711, startPoint y: 319, endPoint x: 709, endPoint y: 330, distance: 11.0
click at [711, 324] on section "C. FLIGHT FEASIBILITY CHECK 07 Build Valid Route Not Checked Required Requested…" at bounding box center [504, 290] width 566 height 252
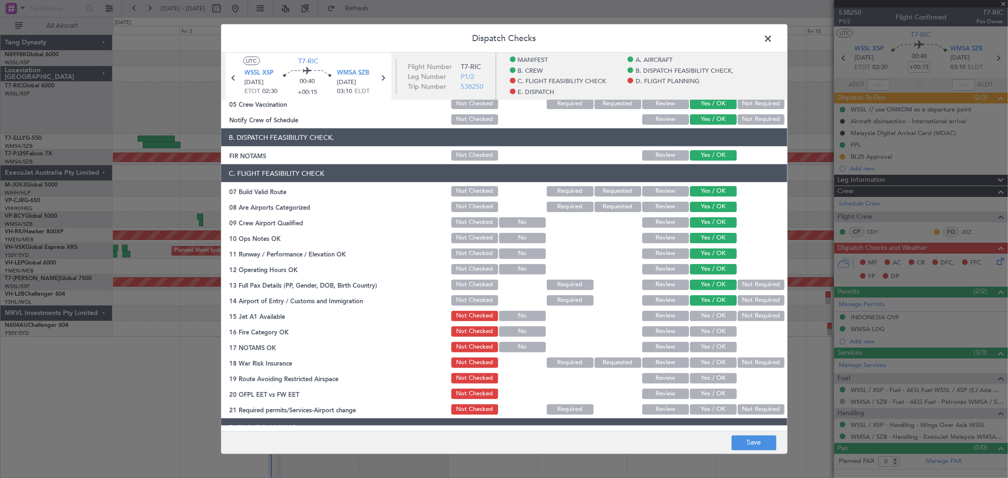
click at [709, 332] on button "Yes / OK" at bounding box center [713, 332] width 47 height 10
click at [710, 342] on section "C. FLIGHT FEASIBILITY CHECK 07 Build Valid Route Not Checked Required Requested…" at bounding box center [504, 290] width 566 height 252
click at [708, 351] on button "Yes / OK" at bounding box center [713, 347] width 47 height 10
click at [708, 353] on div "Yes / OK" at bounding box center [713, 347] width 48 height 13
click at [717, 319] on button "Yes / OK" at bounding box center [713, 316] width 47 height 10
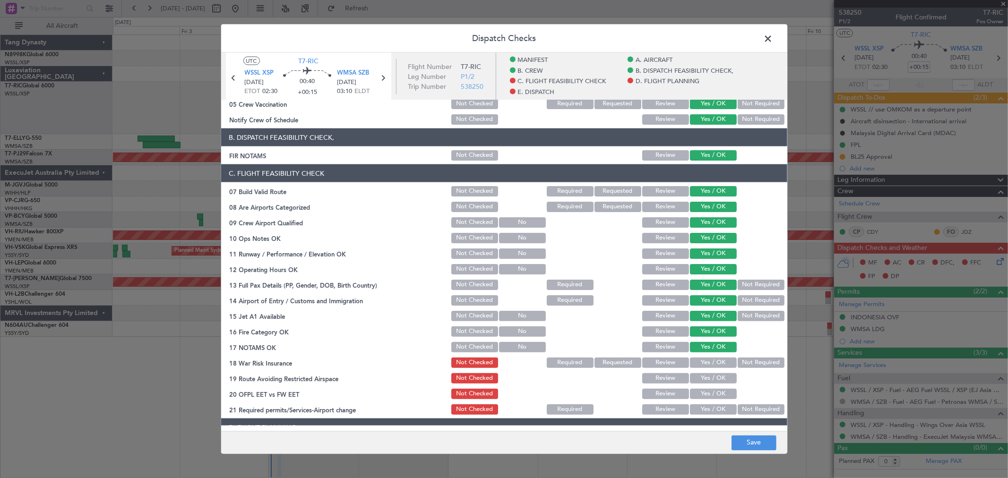
click at [749, 361] on button "Not Required" at bounding box center [761, 363] width 47 height 10
click at [720, 377] on button "Yes / OK" at bounding box center [713, 378] width 47 height 10
drag, startPoint x: 715, startPoint y: 391, endPoint x: 714, endPoint y: 399, distance: 8.6
click at [715, 395] on button "Yes / OK" at bounding box center [713, 394] width 47 height 10
drag, startPoint x: 714, startPoint y: 399, endPoint x: 713, endPoint y: 407, distance: 8.1
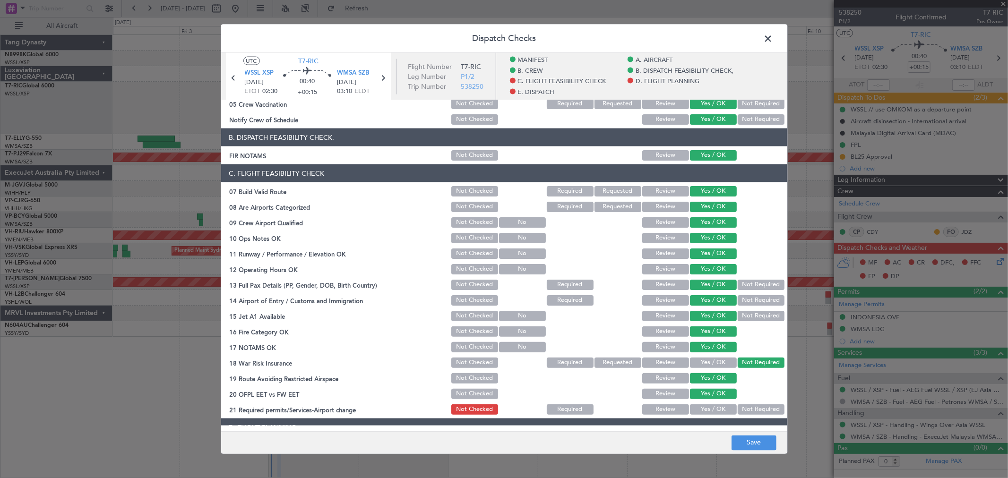
click at [714, 400] on section "C. FLIGHT FEASIBILITY CHECK 07 Build Valid Route Not Checked Required Requested…" at bounding box center [504, 290] width 566 height 252
click at [727, 408] on button "Yes / OK" at bounding box center [713, 410] width 47 height 10
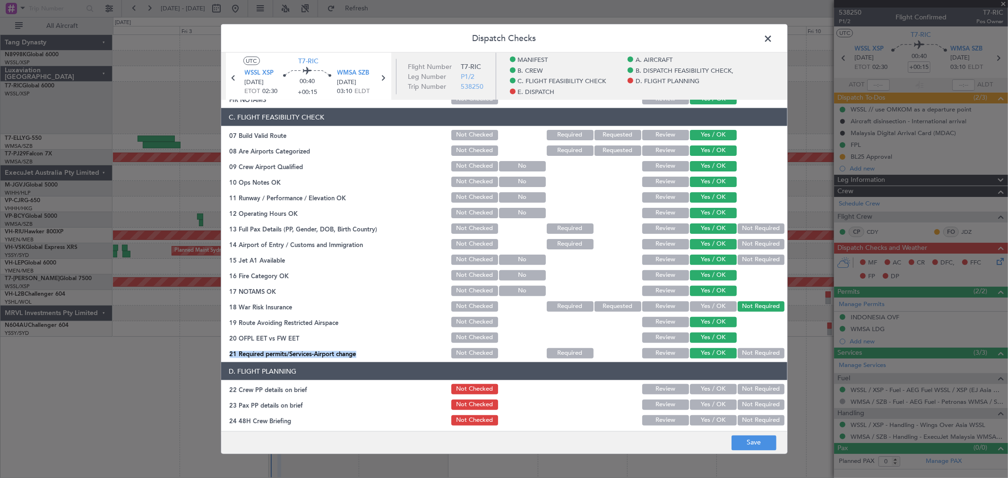
scroll to position [262, 0]
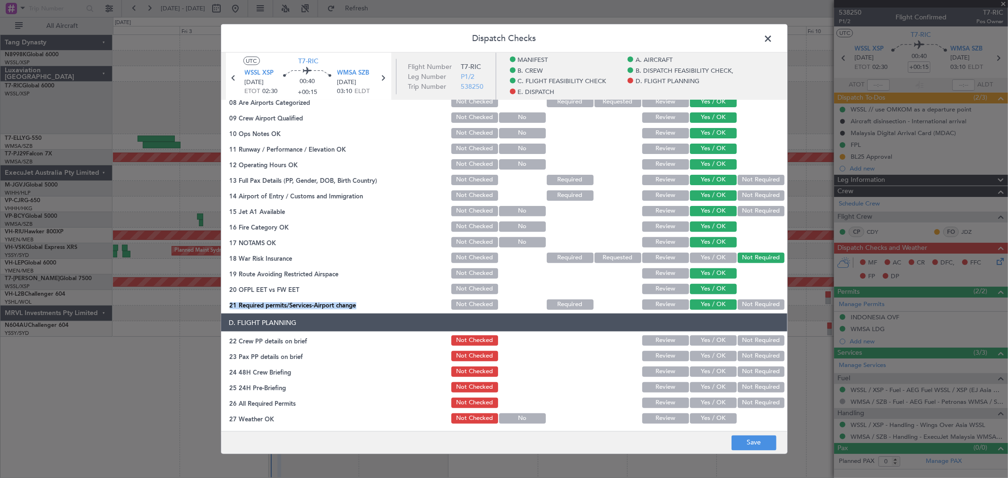
click at [720, 336] on button "Yes / OK" at bounding box center [713, 341] width 47 height 10
drag, startPoint x: 714, startPoint y: 347, endPoint x: 714, endPoint y: 355, distance: 7.6
click at [714, 352] on section "D. FLIGHT PLANNING 22 Crew PP details on brief Not Checked Review Yes / OK Not …" at bounding box center [504, 409] width 566 height 190
click at [714, 355] on button "Yes / OK" at bounding box center [713, 356] width 47 height 10
click at [715, 367] on button "Yes / OK" at bounding box center [713, 372] width 47 height 10
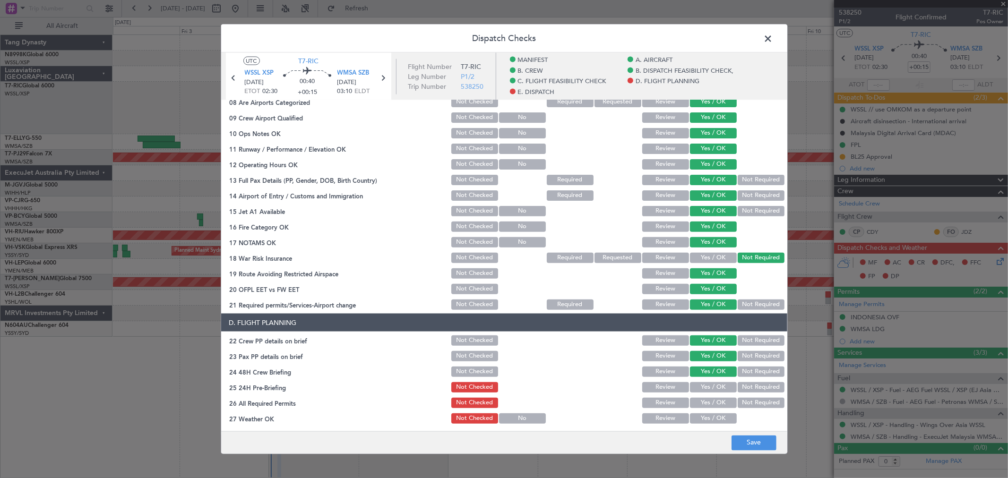
click at [713, 375] on button "Yes / OK" at bounding box center [713, 372] width 47 height 10
click at [713, 381] on div "Yes / OK" at bounding box center [713, 387] width 48 height 13
click at [714, 382] on button "Yes / OK" at bounding box center [713, 387] width 47 height 10
click at [743, 361] on div "Not Required" at bounding box center [760, 356] width 48 height 13
click at [743, 355] on button "Not Required" at bounding box center [761, 356] width 47 height 10
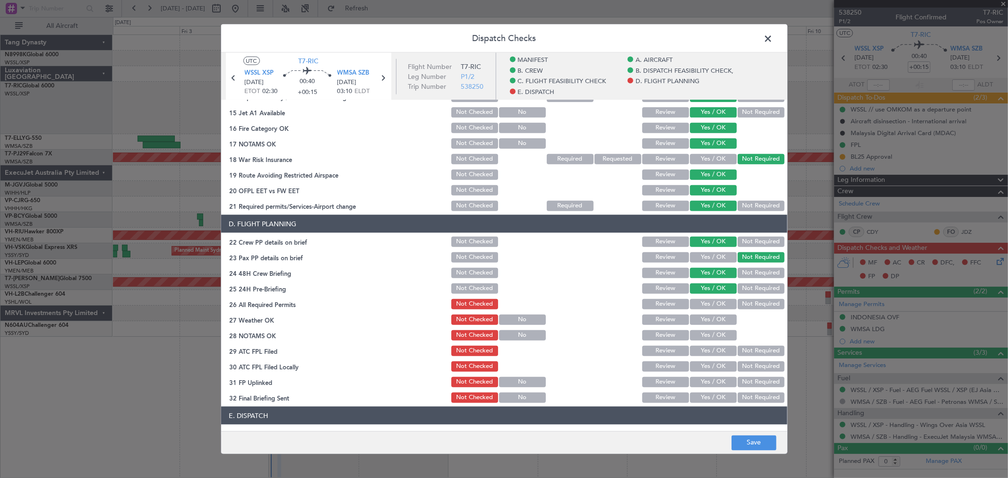
scroll to position [367, 0]
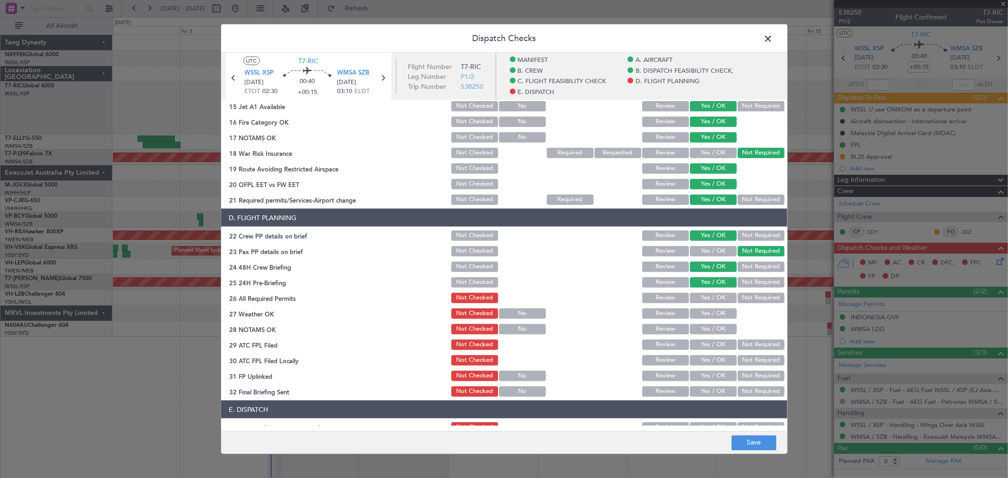
click at [753, 266] on button "Not Required" at bounding box center [761, 267] width 47 height 10
click at [715, 297] on button "Yes / OK" at bounding box center [713, 298] width 47 height 10
drag, startPoint x: 716, startPoint y: 313, endPoint x: 716, endPoint y: 319, distance: 5.7
click at [716, 313] on button "Yes / OK" at bounding box center [713, 314] width 47 height 10
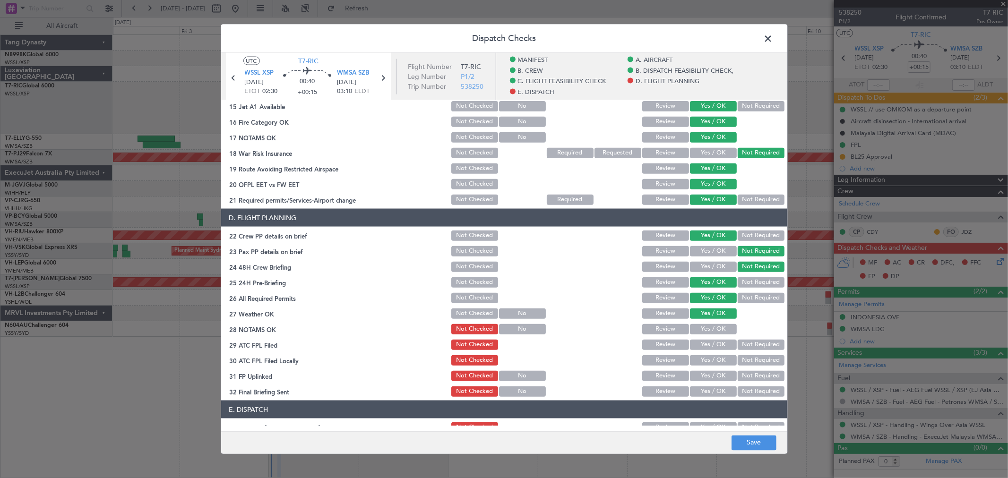
drag, startPoint x: 716, startPoint y: 323, endPoint x: 717, endPoint y: 329, distance: 5.2
click at [717, 326] on button "Yes / OK" at bounding box center [713, 329] width 47 height 10
click at [717, 332] on button "Yes / OK" at bounding box center [713, 329] width 47 height 10
drag, startPoint x: 717, startPoint y: 337, endPoint x: 716, endPoint y: 342, distance: 5.2
click at [717, 339] on section "D. FLIGHT PLANNING 22 Crew PP details on brief Not Checked Review Yes / OK Not …" at bounding box center [504, 304] width 566 height 190
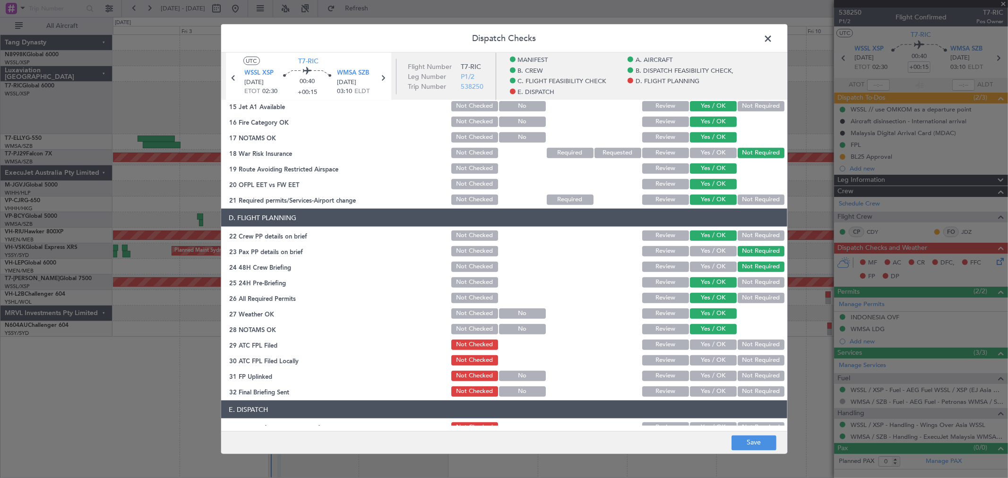
click at [716, 346] on button "Yes / OK" at bounding box center [713, 345] width 47 height 10
drag, startPoint x: 716, startPoint y: 350, endPoint x: 716, endPoint y: 356, distance: 5.7
click at [716, 353] on section "D. FLIGHT PLANNING 22 Crew PP details on brief Not Checked Review Yes / OK Not …" at bounding box center [504, 304] width 566 height 190
click at [715, 369] on section "D. FLIGHT PLANNING 22 Crew PP details on brief Not Checked Review Yes / OK Not …" at bounding box center [504, 304] width 566 height 190
drag, startPoint x: 716, startPoint y: 372, endPoint x: 716, endPoint y: 378, distance: 6.6
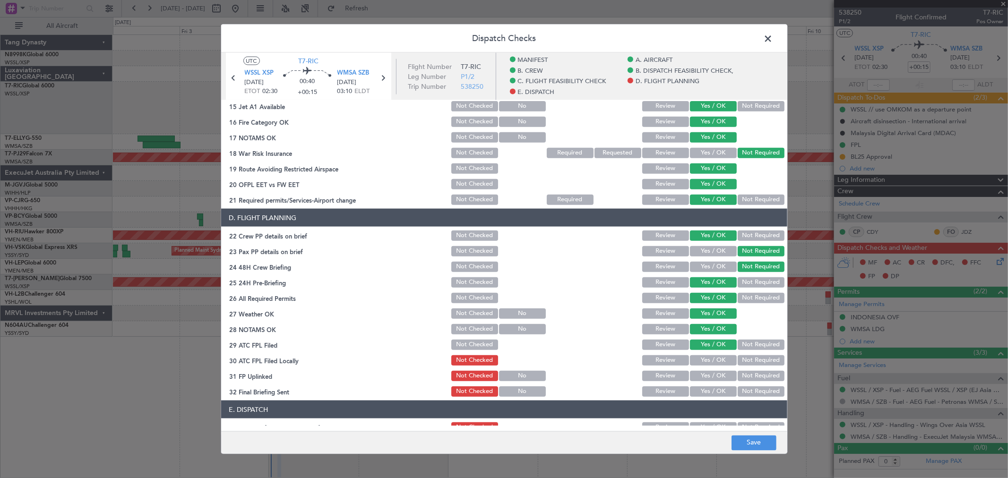
click at [716, 372] on button "Yes / OK" at bounding box center [713, 376] width 47 height 10
click at [716, 380] on button "Yes / OK" at bounding box center [713, 376] width 47 height 10
click at [718, 385] on div "Yes / OK" at bounding box center [713, 391] width 48 height 13
click at [718, 390] on button "Yes / OK" at bounding box center [713, 392] width 47 height 10
click at [715, 364] on button "Yes / OK" at bounding box center [713, 360] width 47 height 10
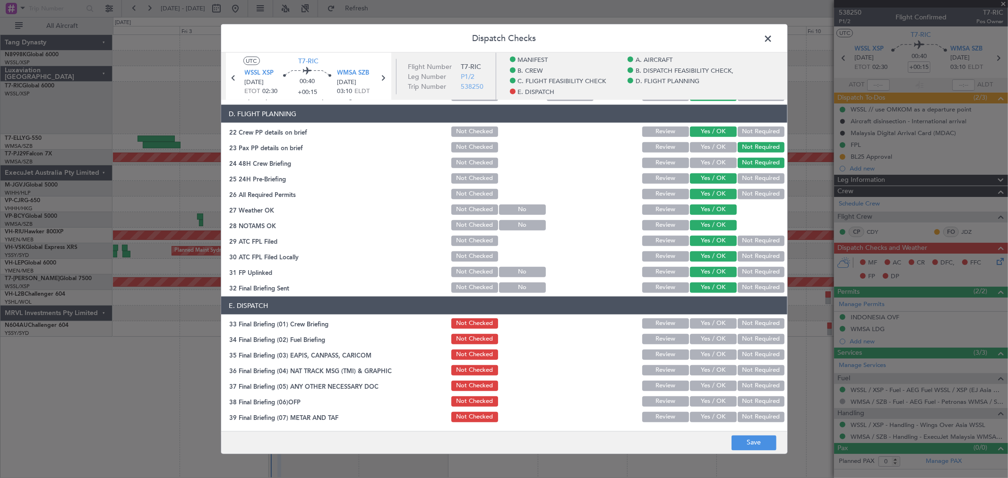
scroll to position [473, 0]
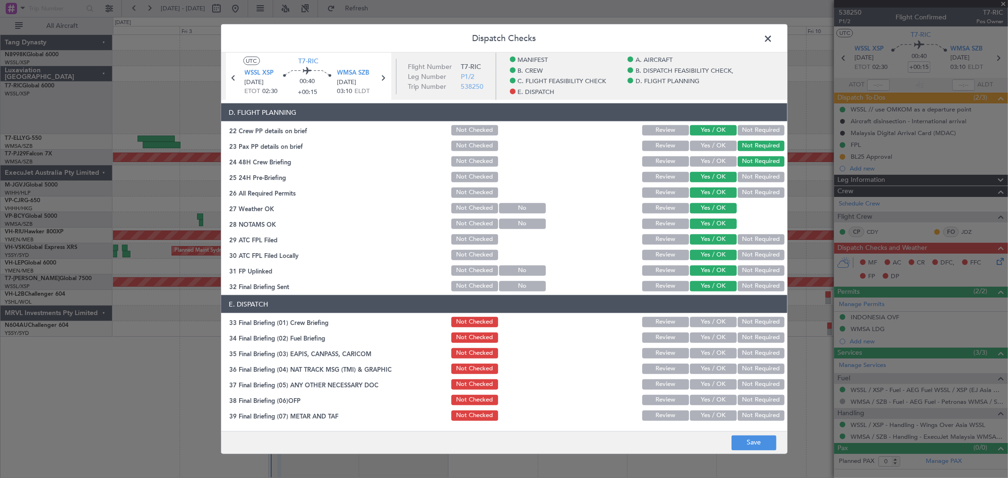
click at [715, 318] on button "Yes / OK" at bounding box center [713, 322] width 47 height 10
click at [717, 334] on button "Yes / OK" at bounding box center [713, 338] width 47 height 10
click at [741, 351] on button "Not Required" at bounding box center [761, 353] width 47 height 10
click at [747, 371] on button "Not Required" at bounding box center [761, 369] width 47 height 10
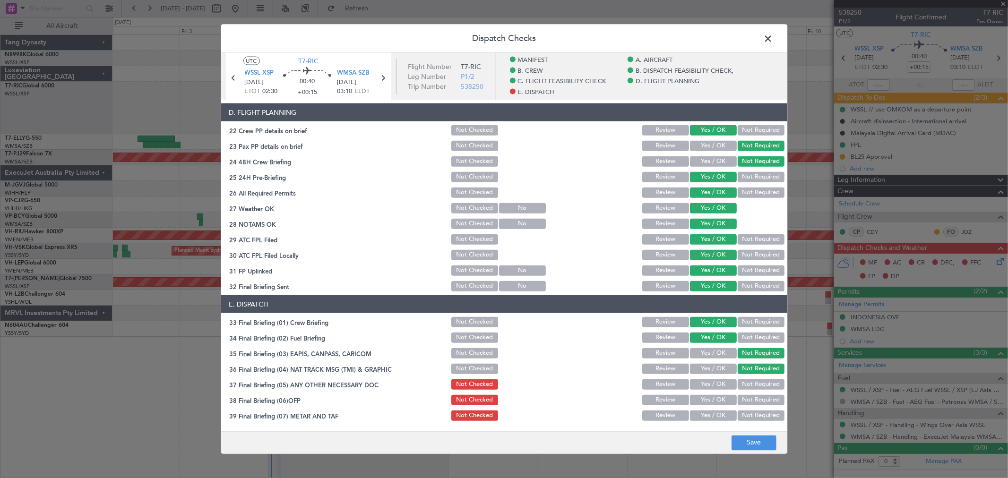
click at [721, 384] on button "Yes / OK" at bounding box center [713, 385] width 47 height 10
click at [717, 401] on button "Yes / OK" at bounding box center [713, 400] width 47 height 10
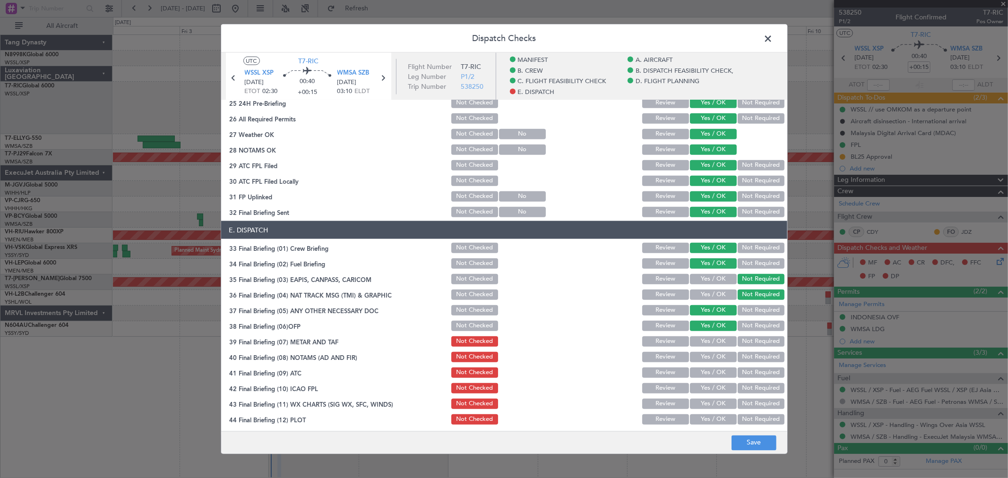
scroll to position [549, 0]
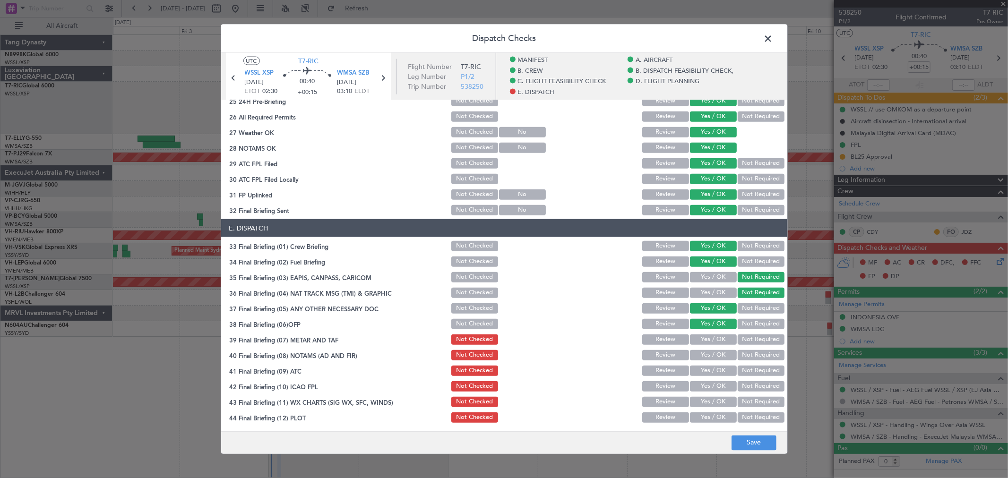
click at [719, 339] on button "Yes / OK" at bounding box center [713, 340] width 47 height 10
drag, startPoint x: 719, startPoint y: 353, endPoint x: 721, endPoint y: 360, distance: 7.8
click at [719, 354] on button "Yes / OK" at bounding box center [713, 355] width 47 height 10
click at [724, 366] on button "Yes / OK" at bounding box center [713, 371] width 47 height 10
click at [724, 375] on div "Yes / OK" at bounding box center [713, 370] width 48 height 13
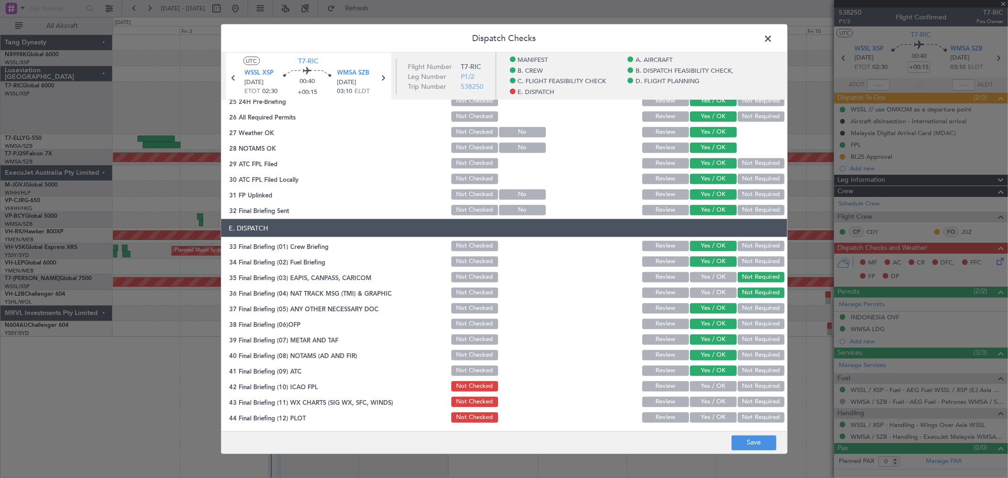
click at [724, 383] on button "Yes / OK" at bounding box center [713, 386] width 47 height 10
click at [723, 390] on button "Yes / OK" at bounding box center [713, 386] width 47 height 10
drag, startPoint x: 722, startPoint y: 393, endPoint x: 721, endPoint y: 398, distance: 5.3
click at [722, 396] on section "E. DISPATCH 33 Final Briefing (01) Crew Briefing Not Checked Review Yes / OK No…" at bounding box center [504, 321] width 566 height 205
click at [721, 399] on button "Yes / OK" at bounding box center [713, 402] width 47 height 10
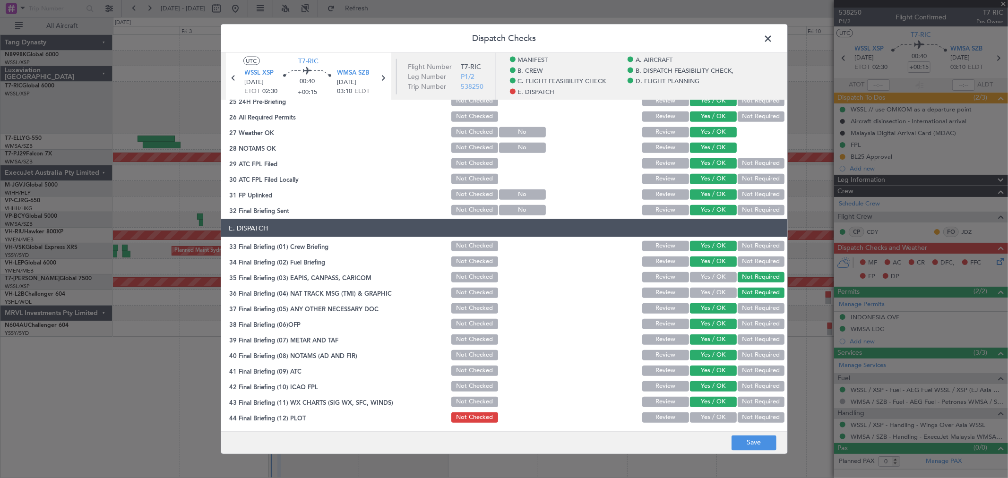
click at [741, 415] on button "Not Required" at bounding box center [761, 418] width 47 height 10
click at [759, 447] on button "Save" at bounding box center [754, 442] width 45 height 15
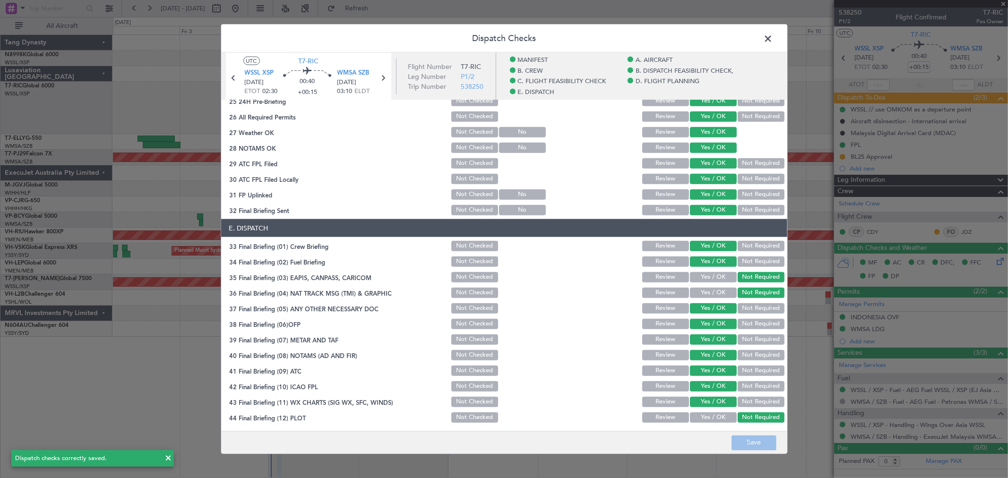
click at [773, 39] on span at bounding box center [773, 41] width 0 height 19
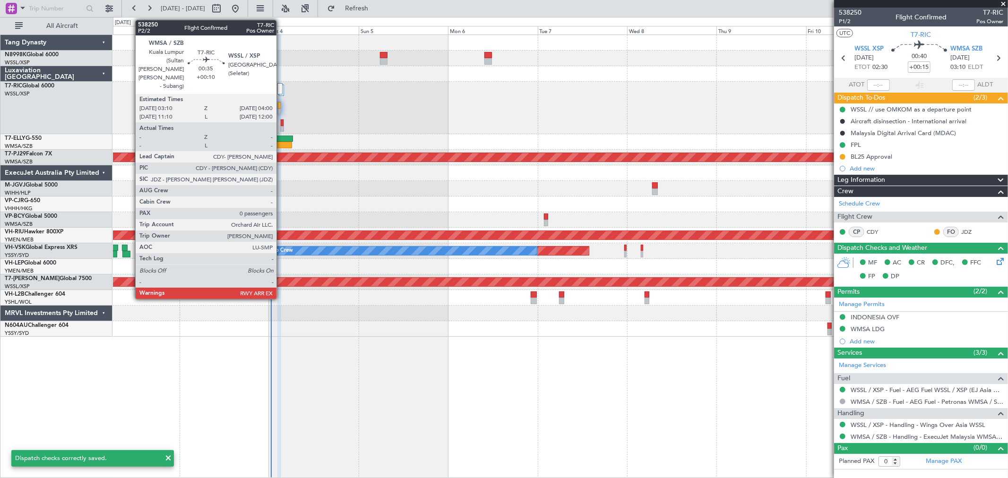
click at [281, 123] on div at bounding box center [282, 123] width 2 height 7
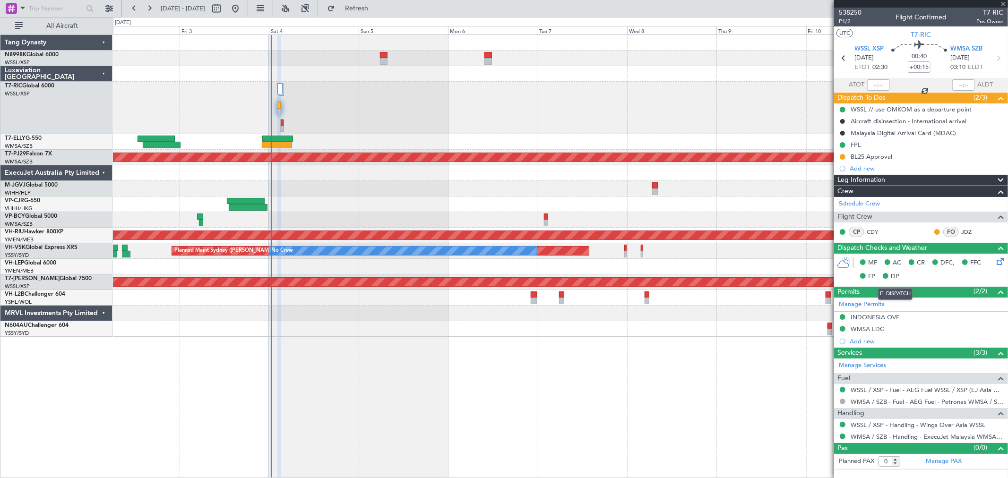
type input "+00:10"
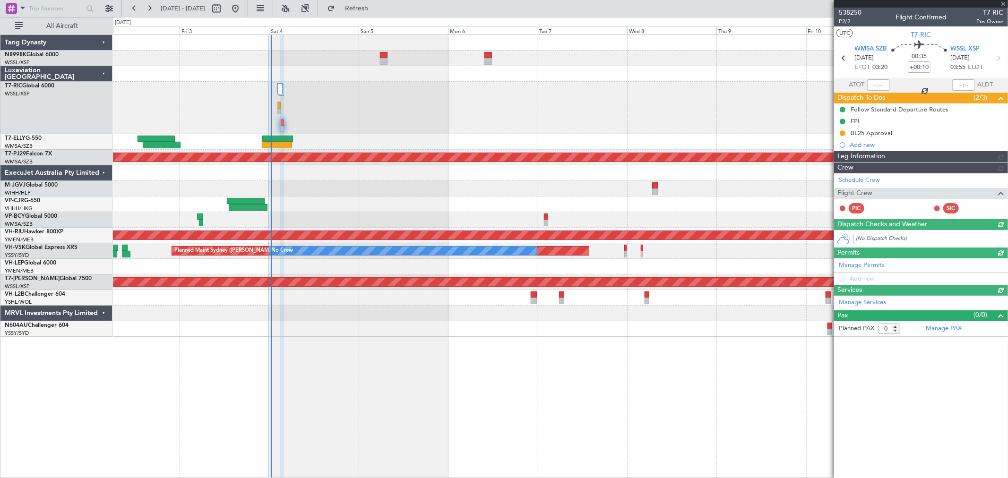
type input "[PERSON_NAME] (KYA)"
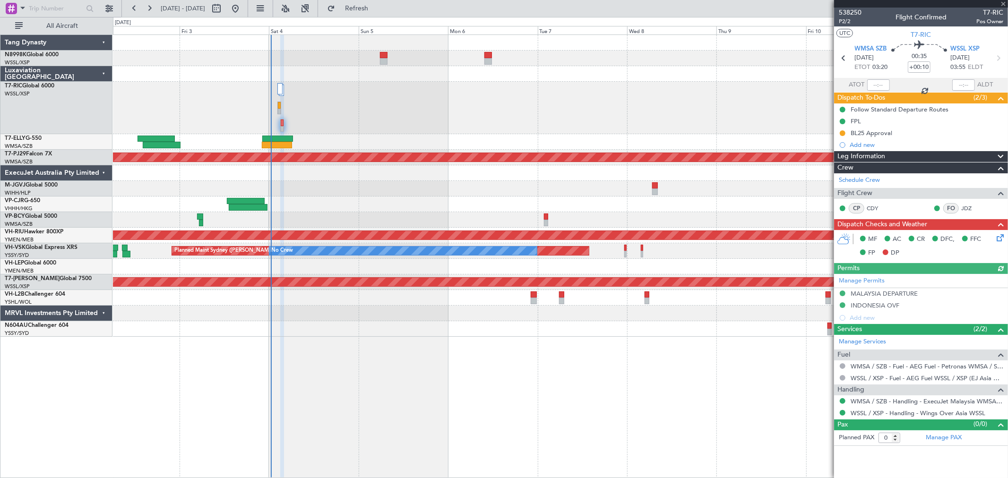
click at [999, 238] on icon at bounding box center [999, 237] width 8 height 8
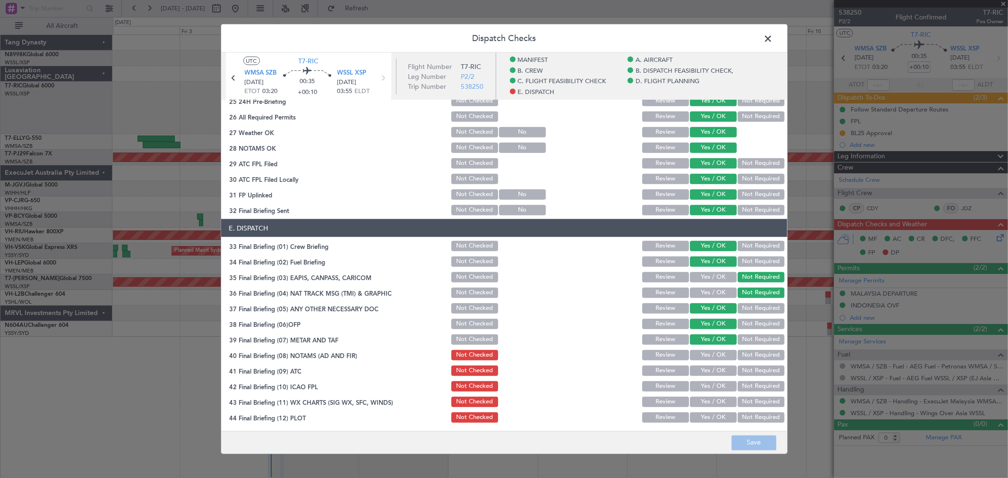
click at [716, 353] on button "Yes / OK" at bounding box center [713, 355] width 47 height 10
click at [716, 370] on button "Yes / OK" at bounding box center [713, 371] width 47 height 10
drag, startPoint x: 717, startPoint y: 381, endPoint x: 719, endPoint y: 386, distance: 5.1
click at [718, 385] on button "Yes / OK" at bounding box center [713, 386] width 47 height 10
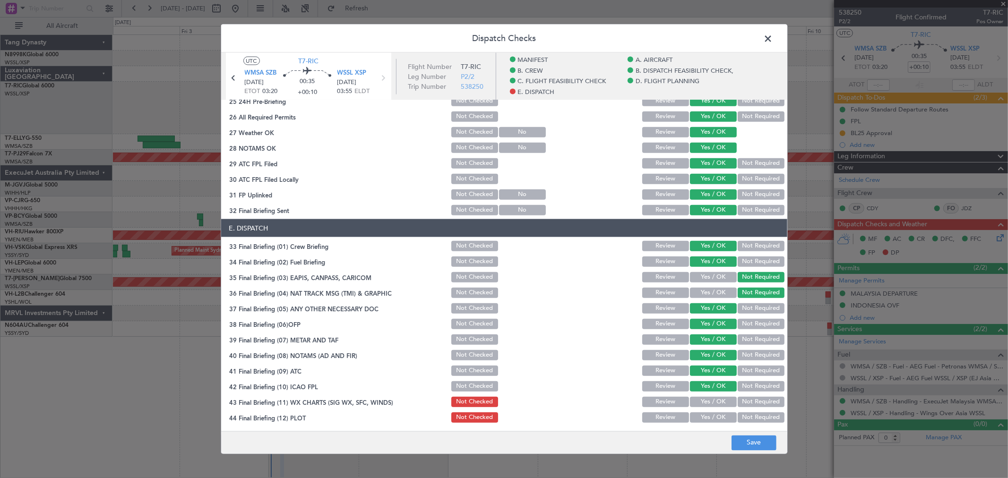
drag, startPoint x: 720, startPoint y: 392, endPoint x: 719, endPoint y: 404, distance: 11.8
click at [720, 393] on section "E. DISPATCH 33 Final Briefing (01) Crew Briefing Not Checked Review Yes / OK No…" at bounding box center [504, 321] width 566 height 205
click at [719, 405] on button "Yes / OK" at bounding box center [713, 402] width 47 height 10
click at [719, 412] on section "E. DISPATCH 33 Final Briefing (01) Crew Briefing Not Checked Review Yes / OK No…" at bounding box center [504, 321] width 566 height 205
click at [718, 417] on button "Yes / OK" at bounding box center [713, 418] width 47 height 10
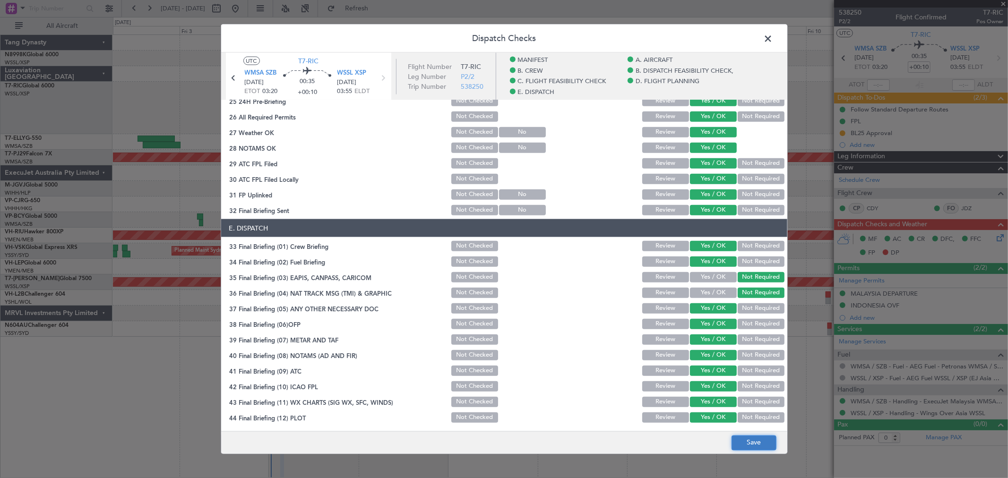
click at [752, 441] on button "Save" at bounding box center [754, 442] width 45 height 15
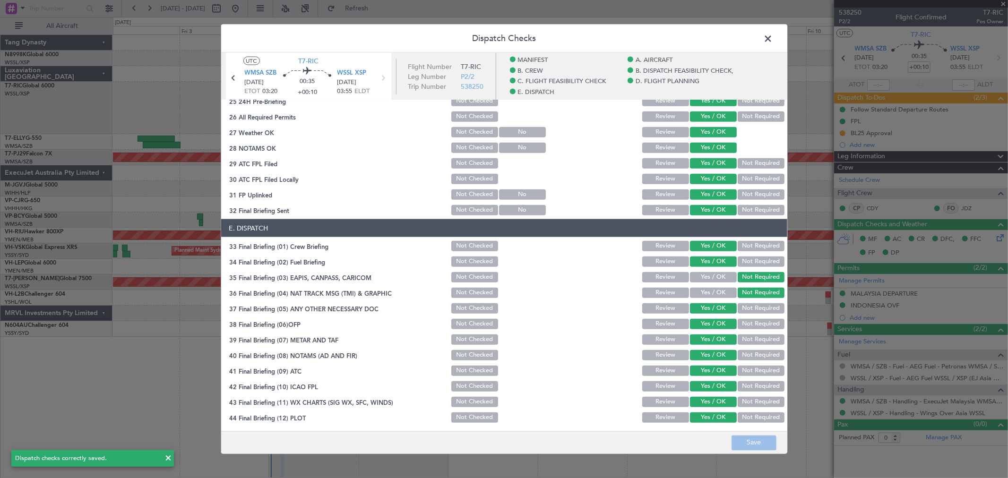
click at [773, 39] on span at bounding box center [773, 41] width 0 height 19
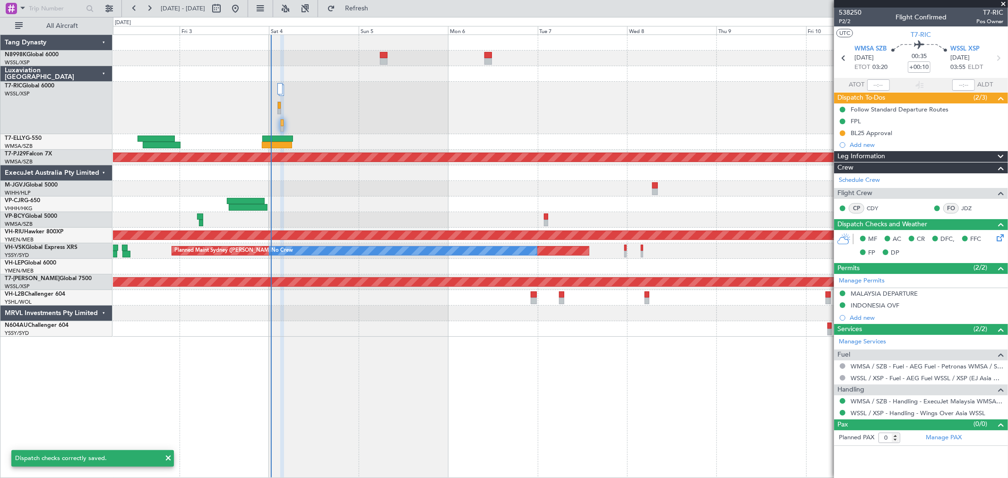
click at [627, 132] on div at bounding box center [560, 108] width 895 height 52
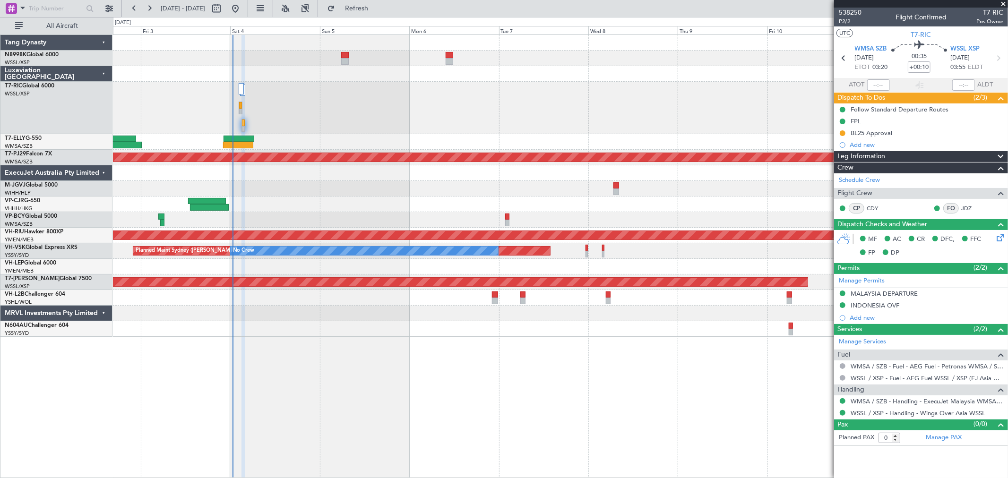
click at [372, 201] on div "- - NZAA 23:50 Z VHHH 10:30 Z Planned Maint [GEOGRAPHIC_DATA] ([GEOGRAPHIC_DATA…" at bounding box center [560, 205] width 895 height 16
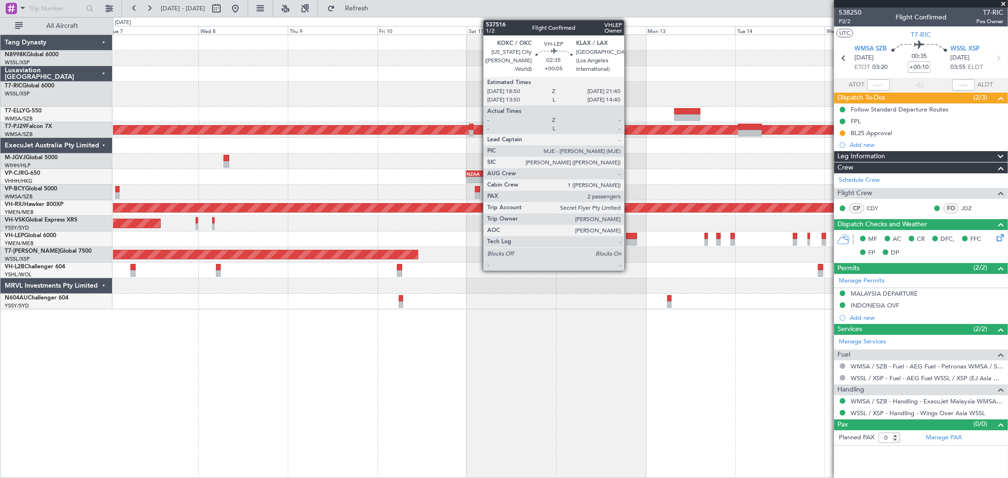
click at [629, 235] on div at bounding box center [631, 236] width 11 height 7
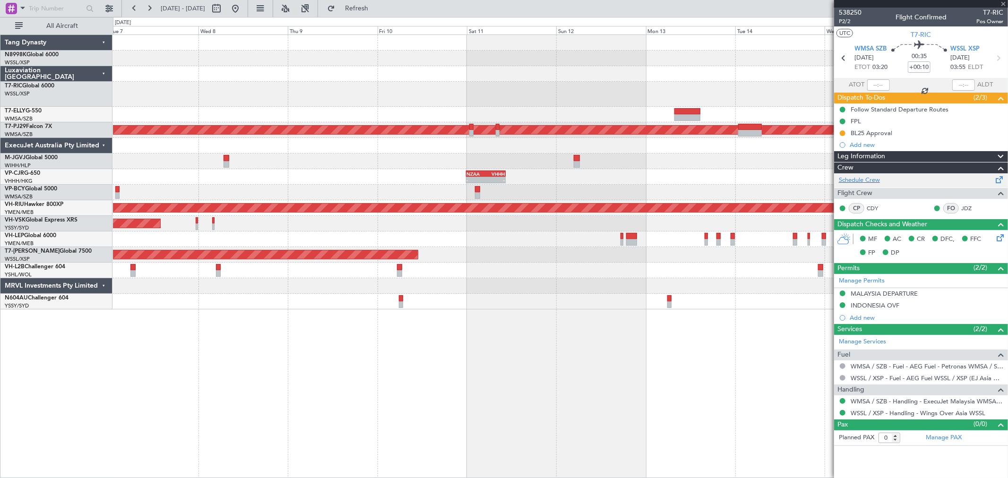
type input "+00:05"
type input "2"
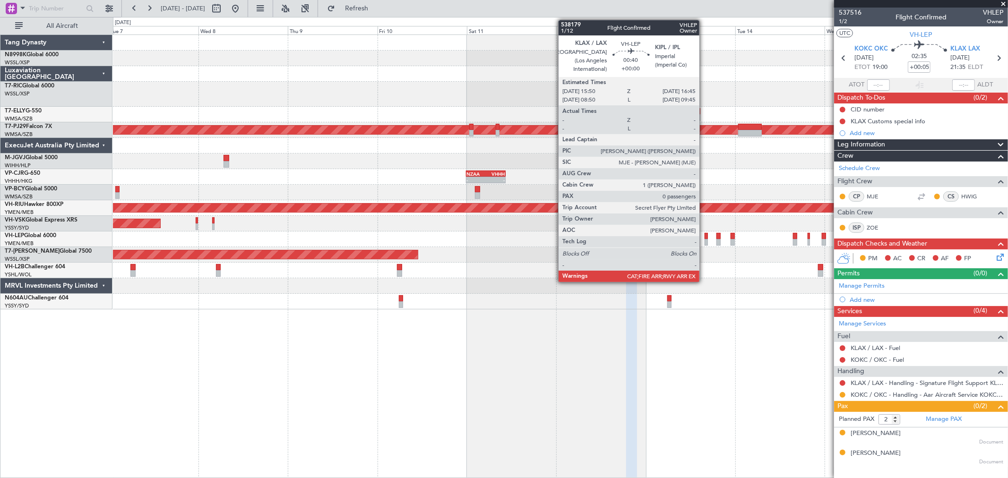
click at [705, 239] on div at bounding box center [707, 242] width 4 height 7
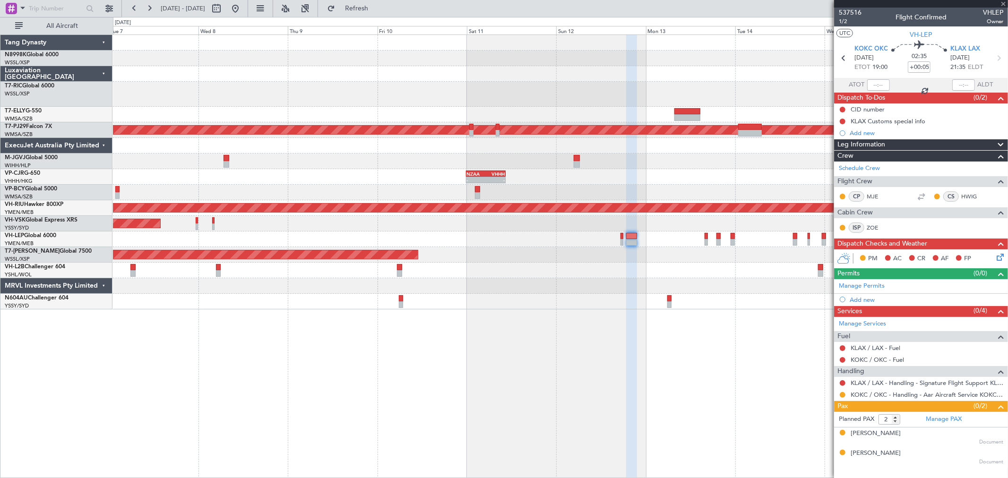
type input "0"
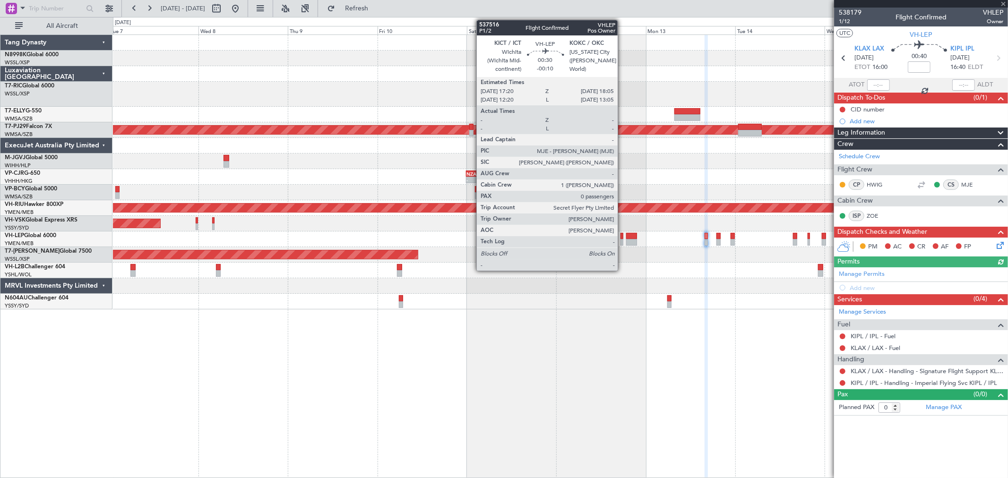
click at [623, 239] on div at bounding box center [622, 242] width 3 height 7
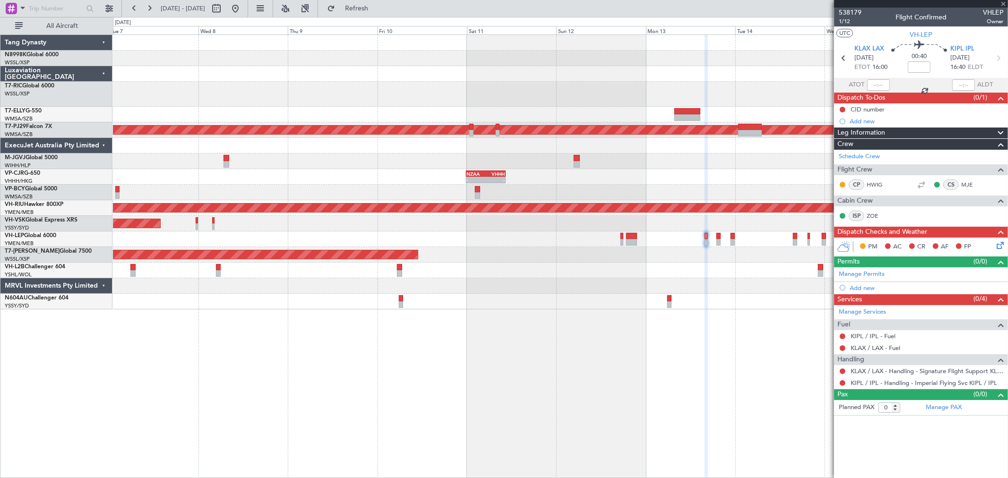
type input "-00:10"
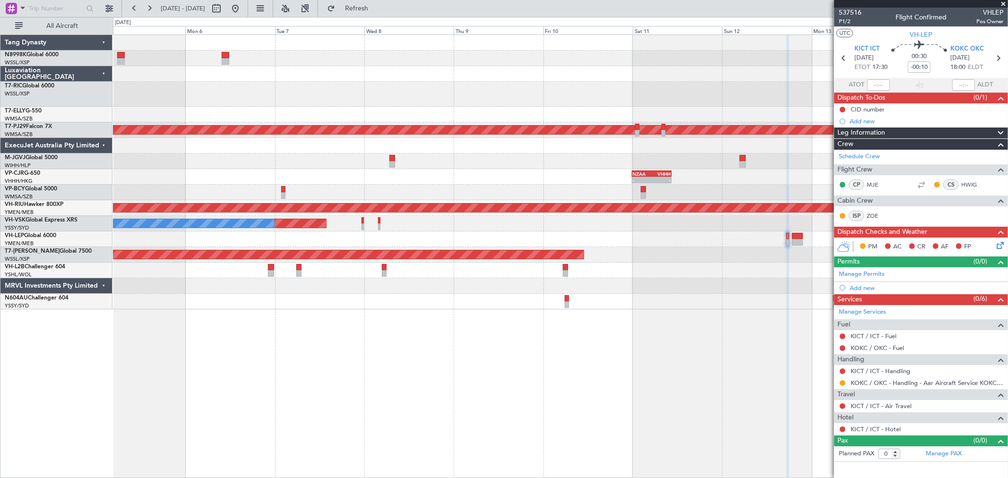
click at [565, 76] on div "Planned Maint [GEOGRAPHIC_DATA] (Sultan [PERSON_NAME] [PERSON_NAME] - Subang) -…" at bounding box center [560, 172] width 895 height 275
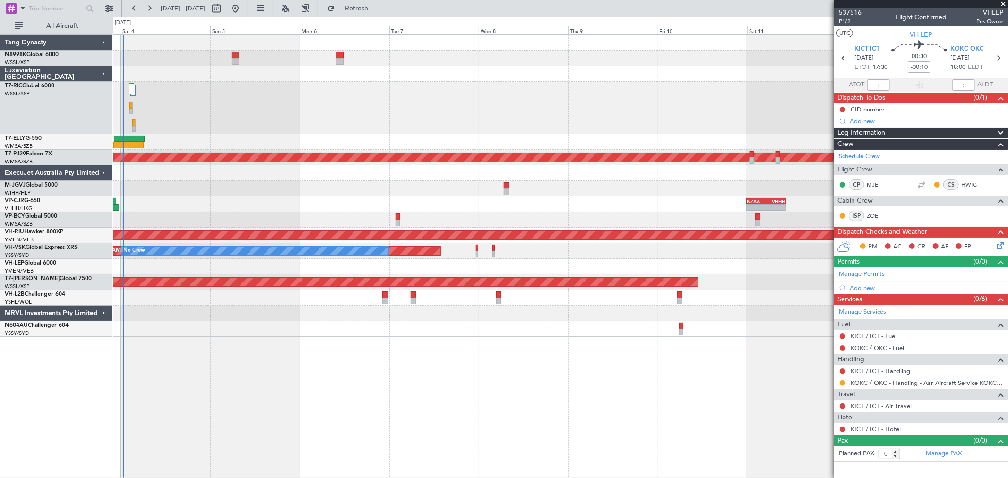
click at [479, 106] on div at bounding box center [560, 108] width 895 height 52
